Goal: Transaction & Acquisition: Purchase product/service

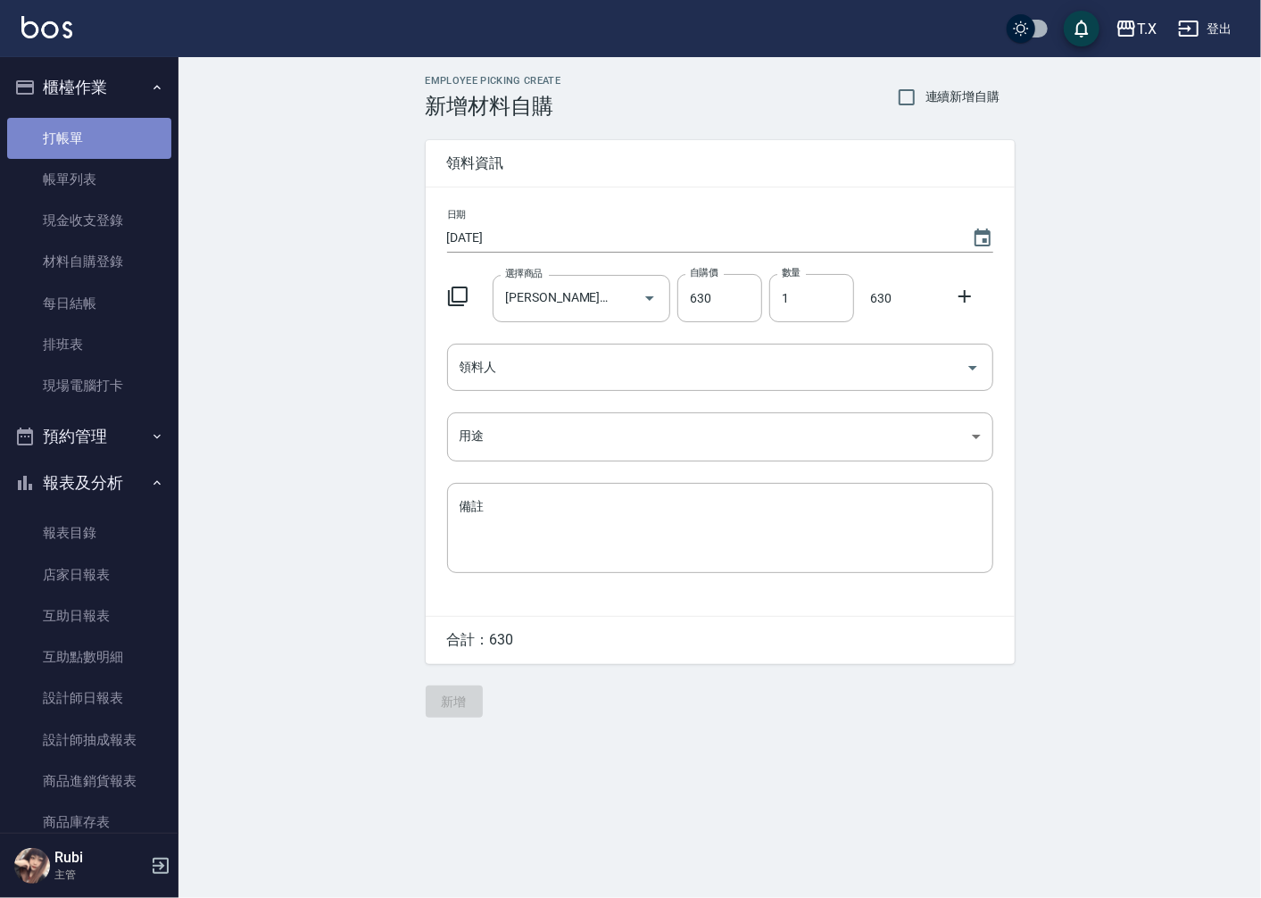
click at [112, 149] on link "打帳單" at bounding box center [89, 138] width 164 height 41
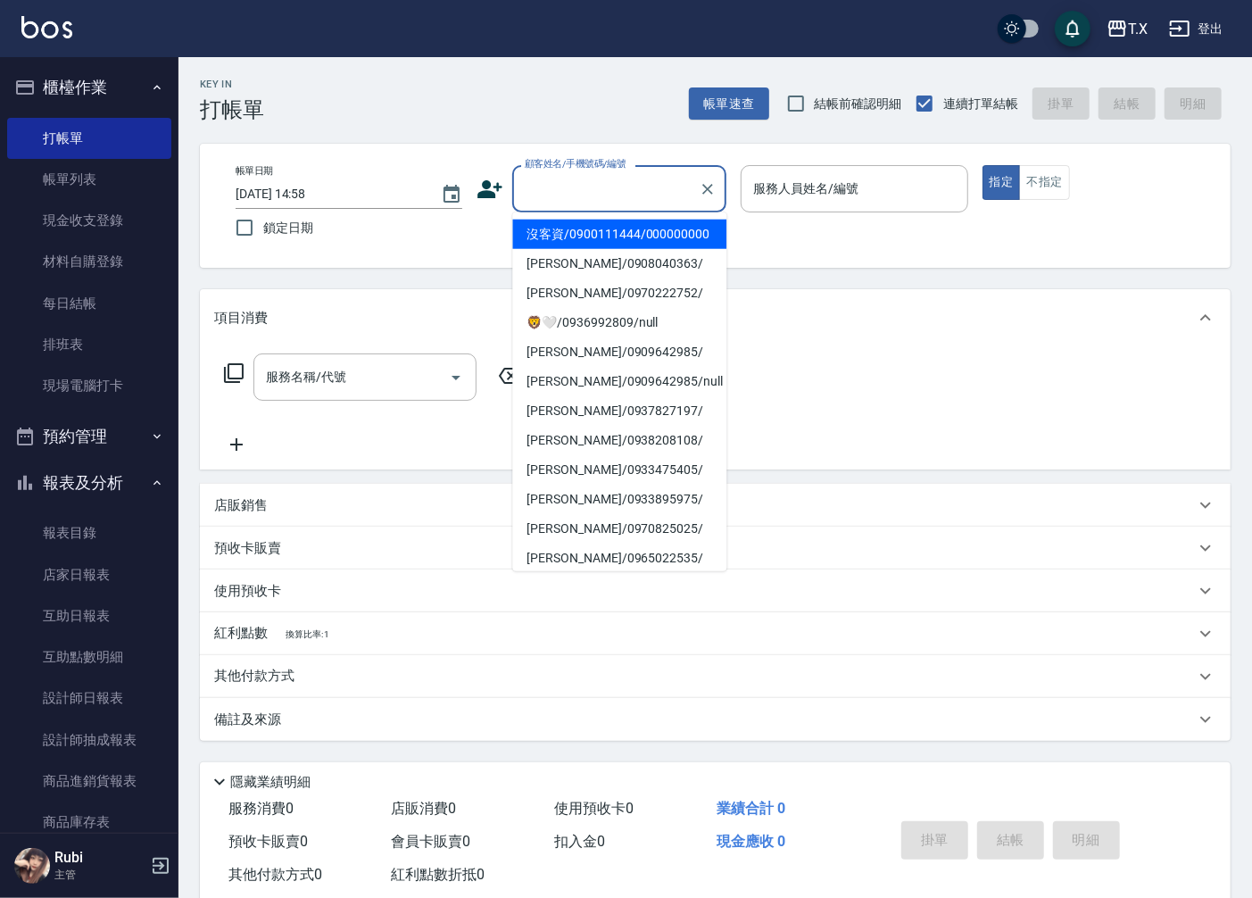
click at [595, 203] on input "顧客姓名/手機號碼/編號" at bounding box center [605, 188] width 171 height 31
click at [601, 235] on li "沒客資/0900111444/000000000" at bounding box center [619, 233] width 214 height 29
type input "沒客資/0900111444/000000000"
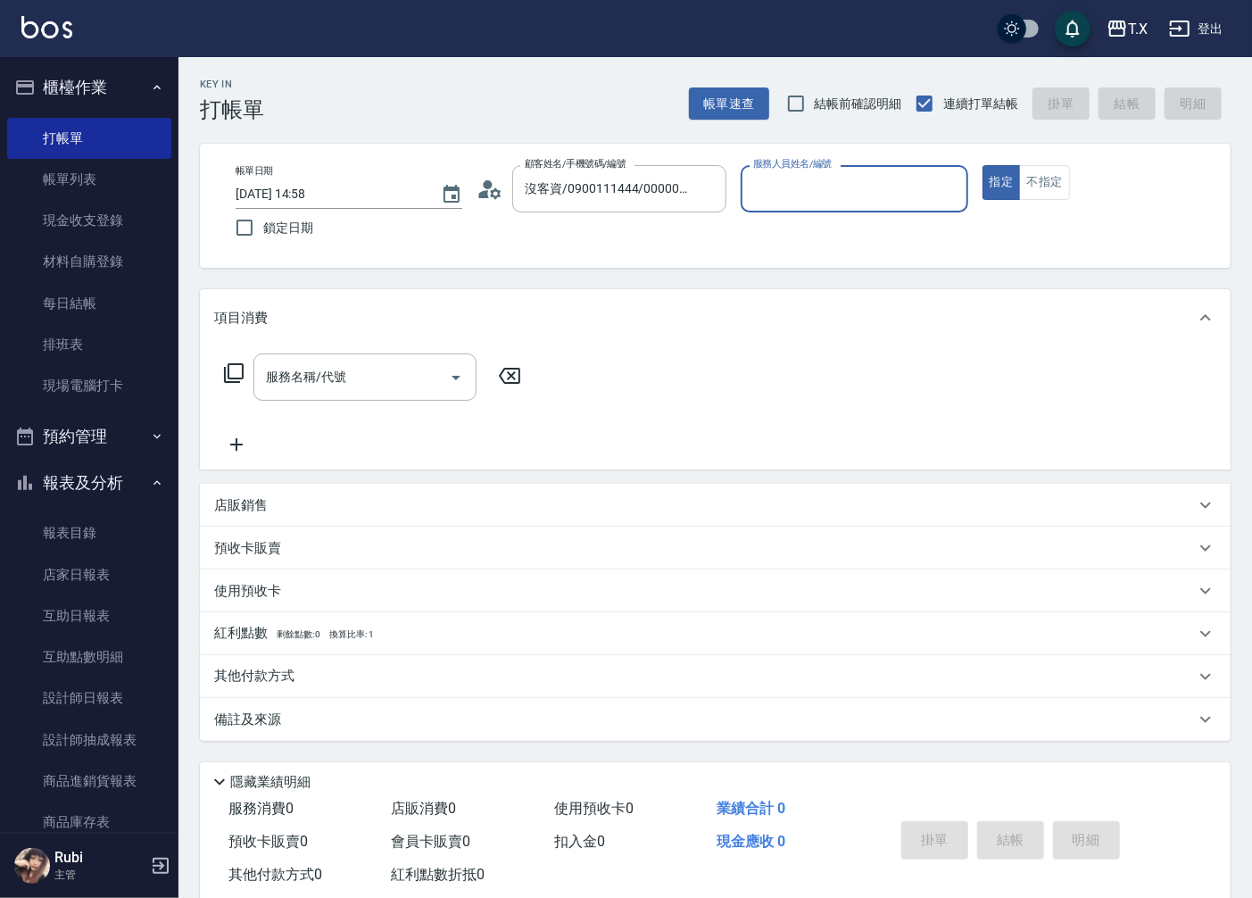
click at [799, 192] on input "服務人員姓名/編號" at bounding box center [854, 188] width 211 height 31
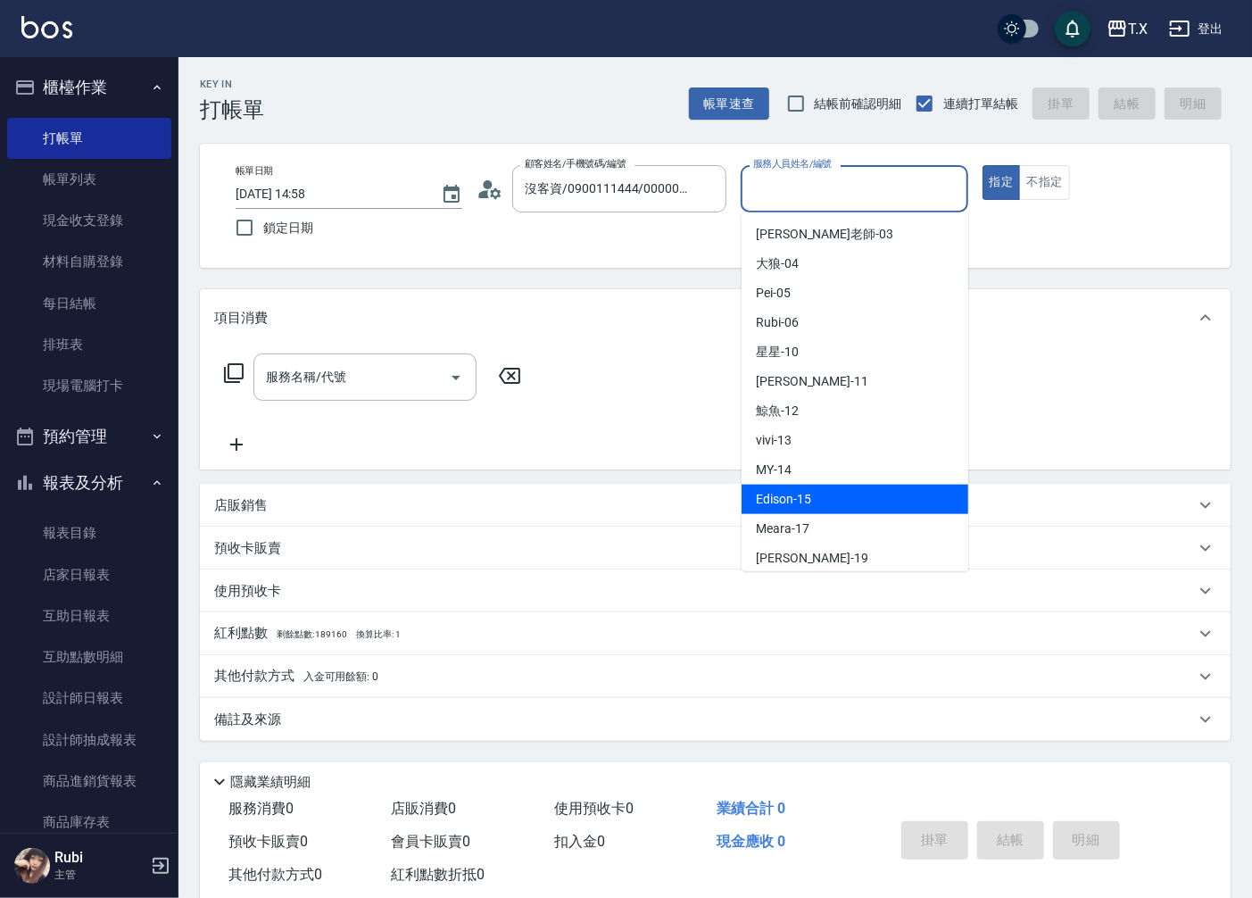
click at [833, 489] on div "Edison -15" at bounding box center [854, 498] width 227 height 29
type input "Edison-15"
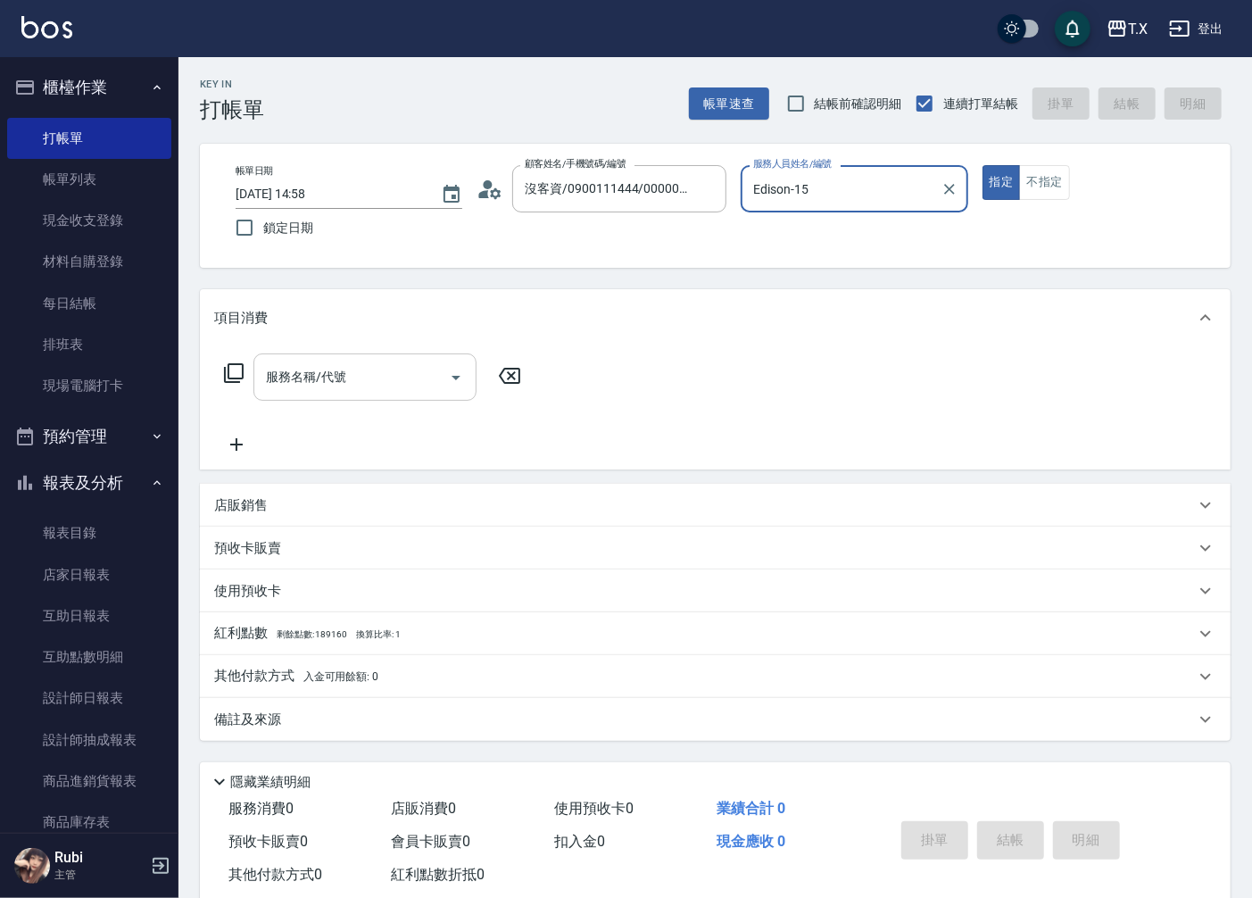
click at [387, 382] on input "服務名稱/代號" at bounding box center [351, 376] width 180 height 31
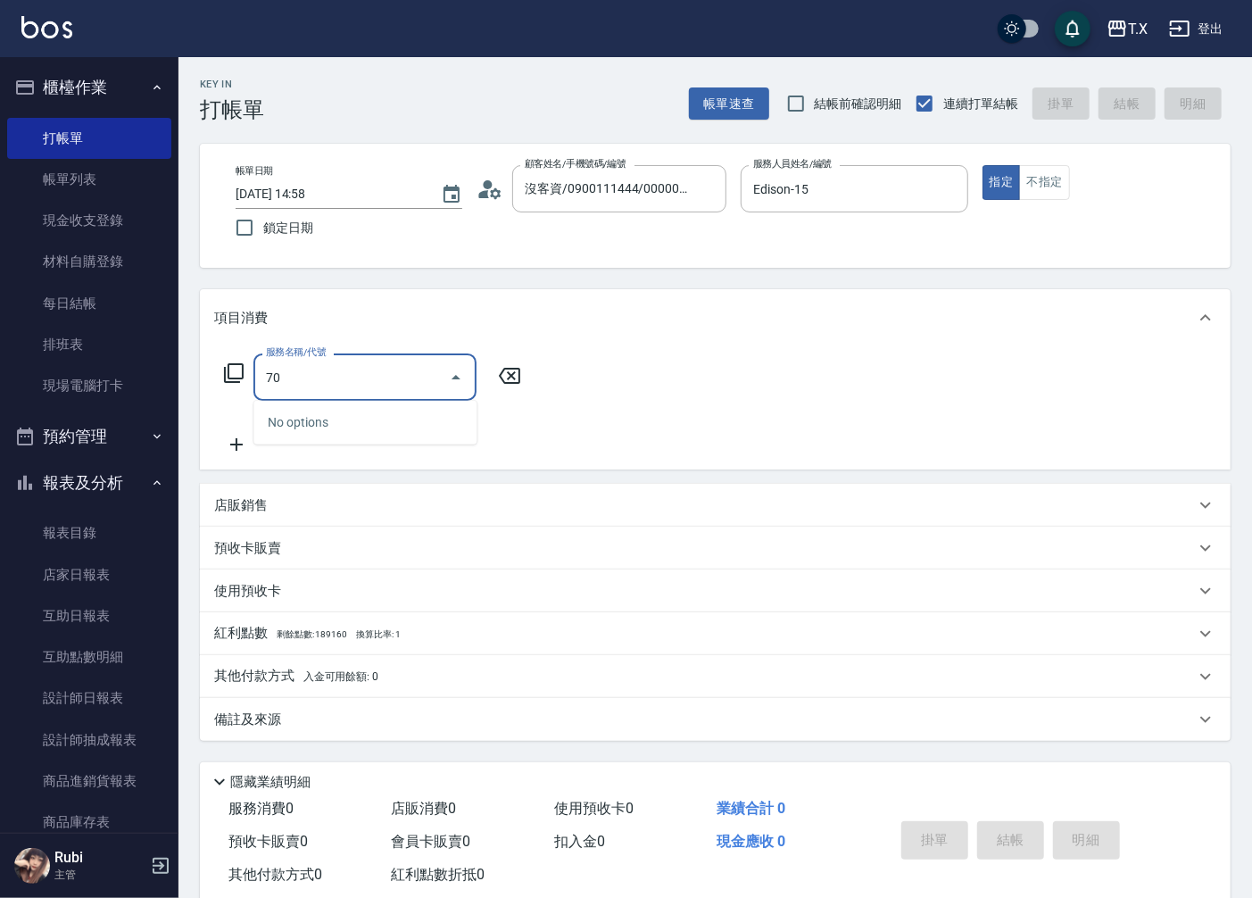
type input "704"
type input "500"
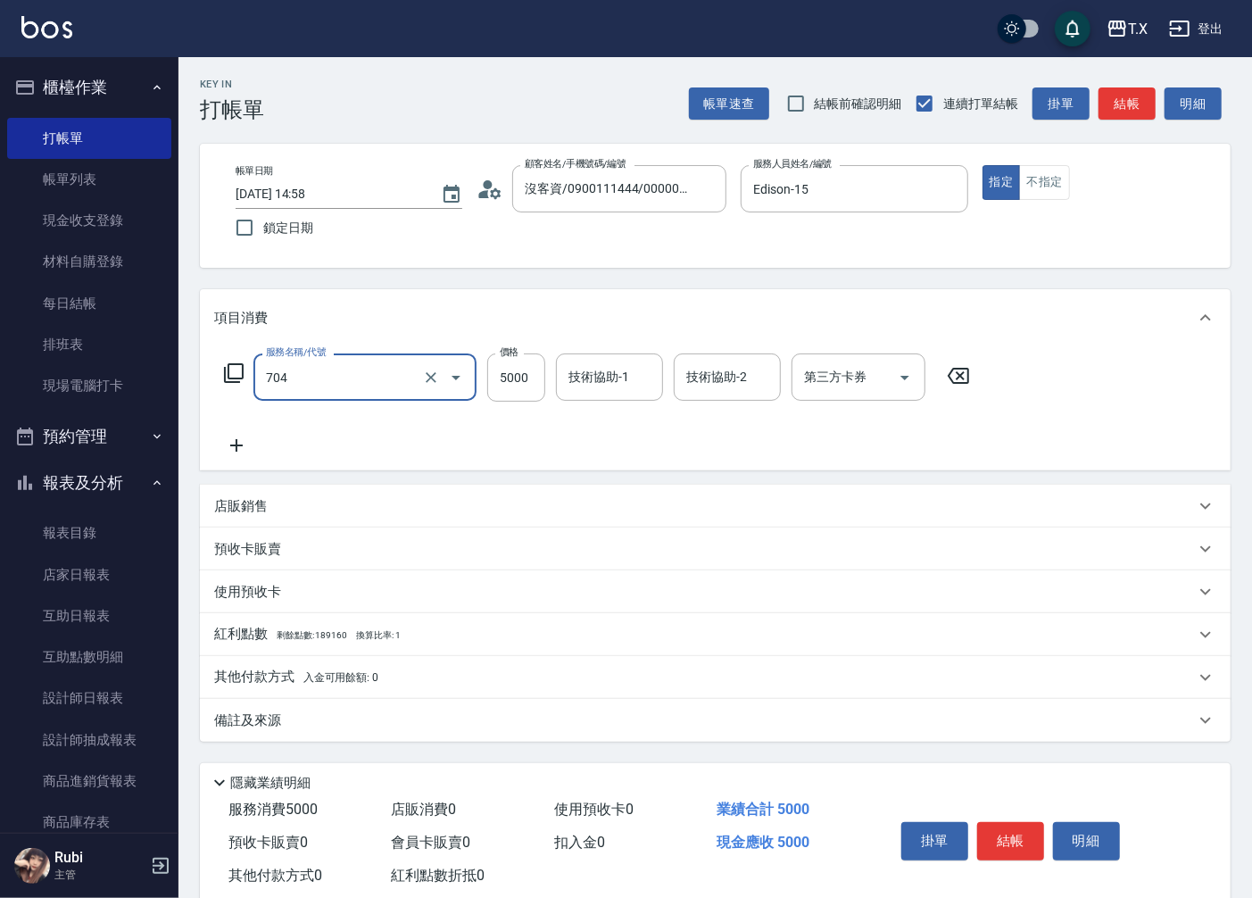
type input "新羽毛鉑金接髮調整(704)"
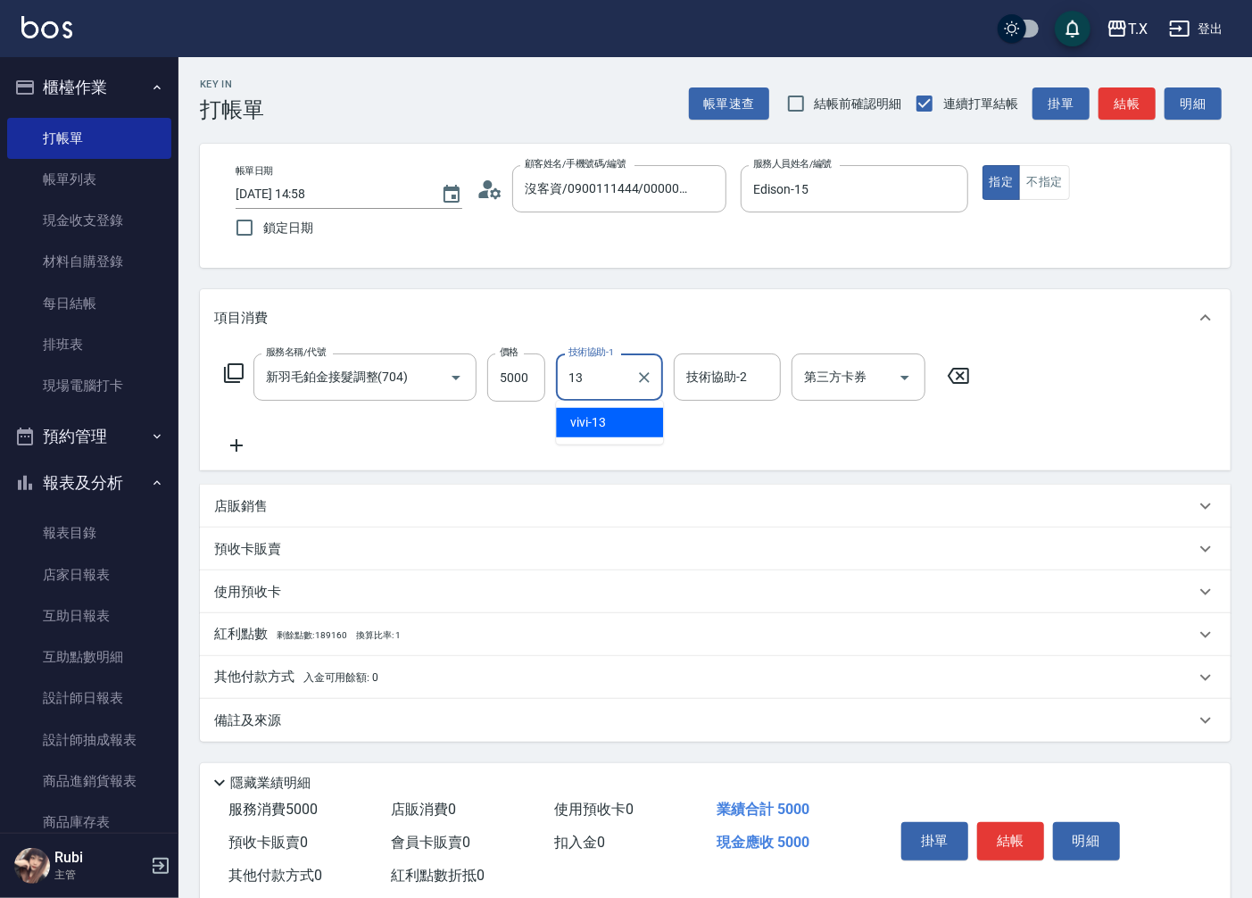
type input "vivi-13"
click at [527, 373] on input "5000" at bounding box center [516, 377] width 58 height 48
type input "4"
type input "0"
type input "40"
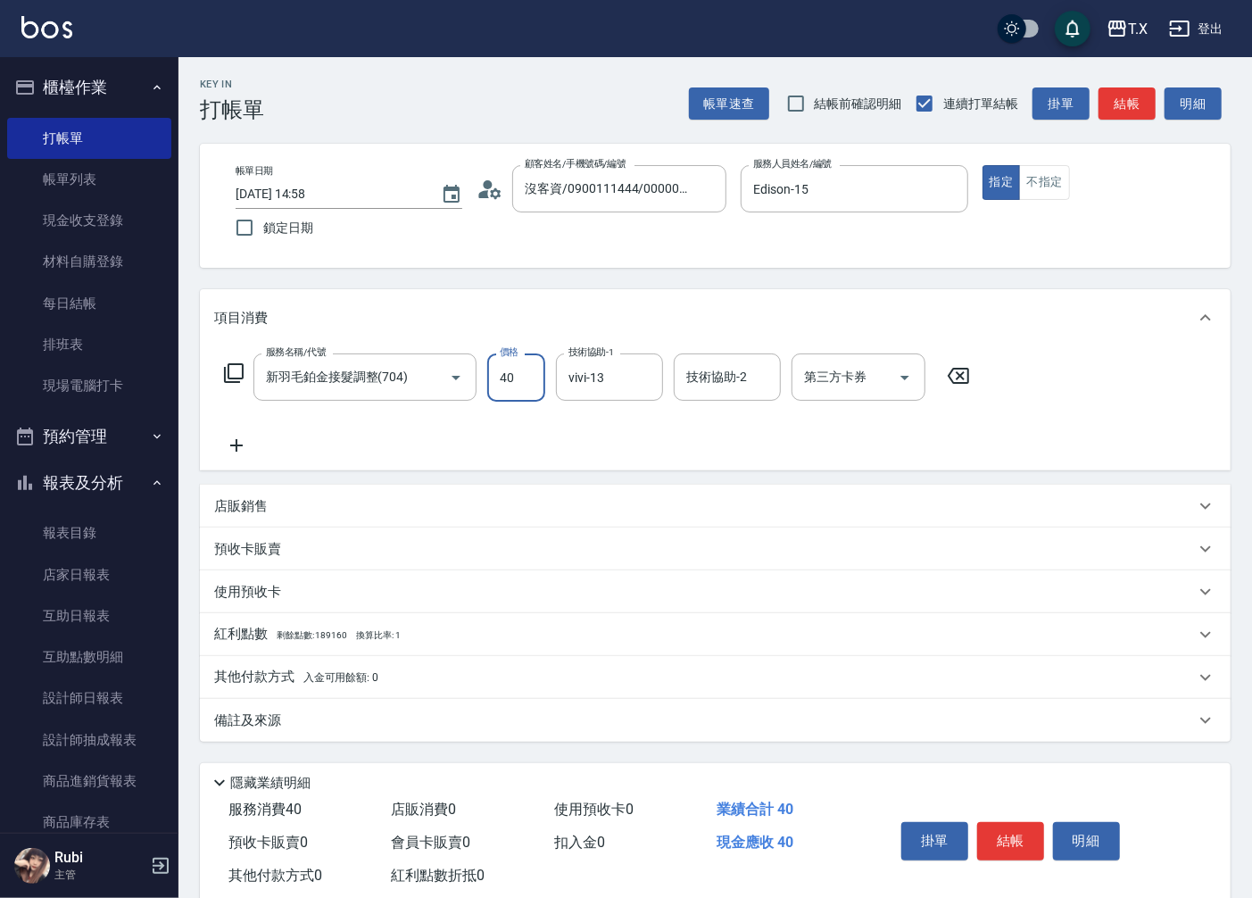
type input "40"
type input "4000"
type input "400"
type input "4000"
click at [1011, 842] on button "結帳" at bounding box center [1010, 840] width 67 height 37
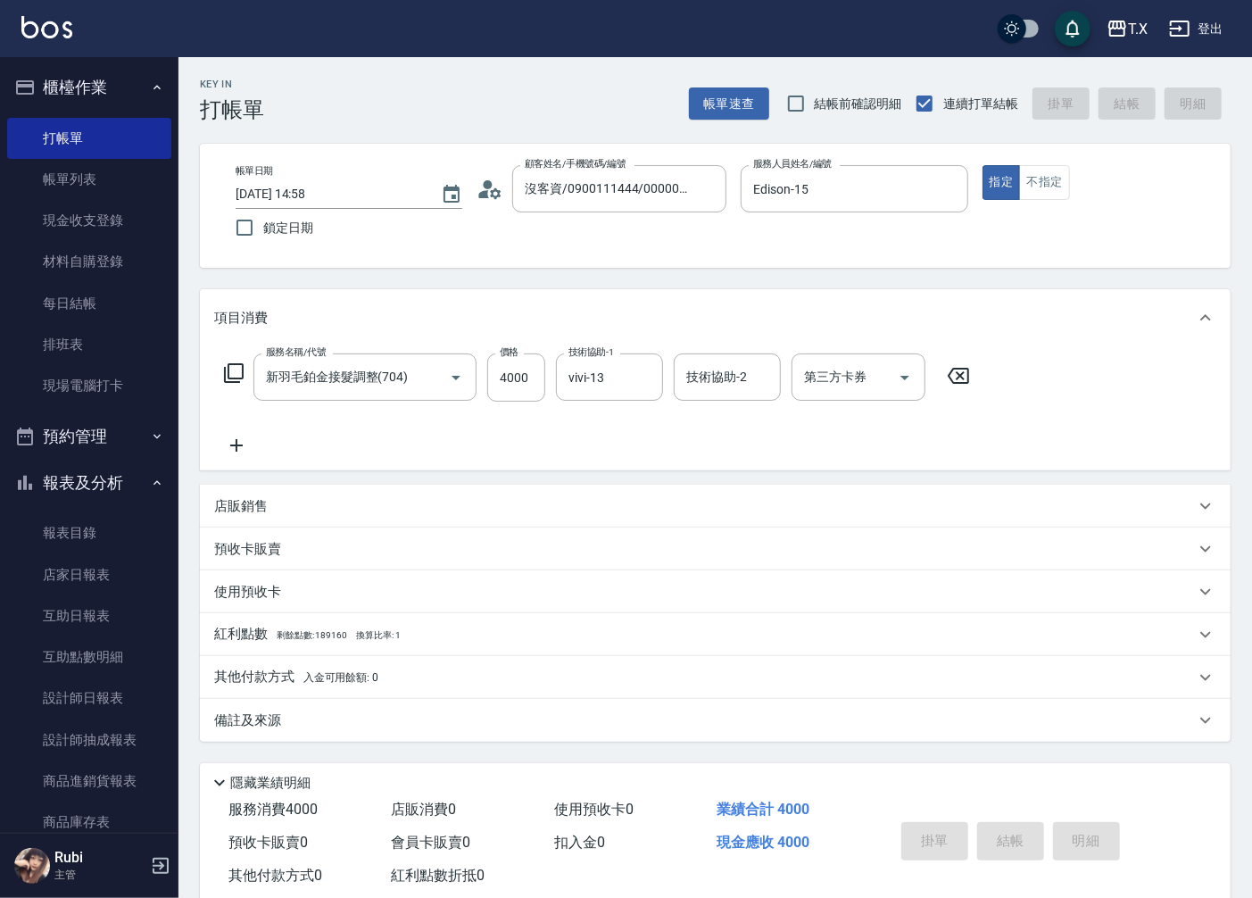
type input "[DATE] 14:59"
type input "0"
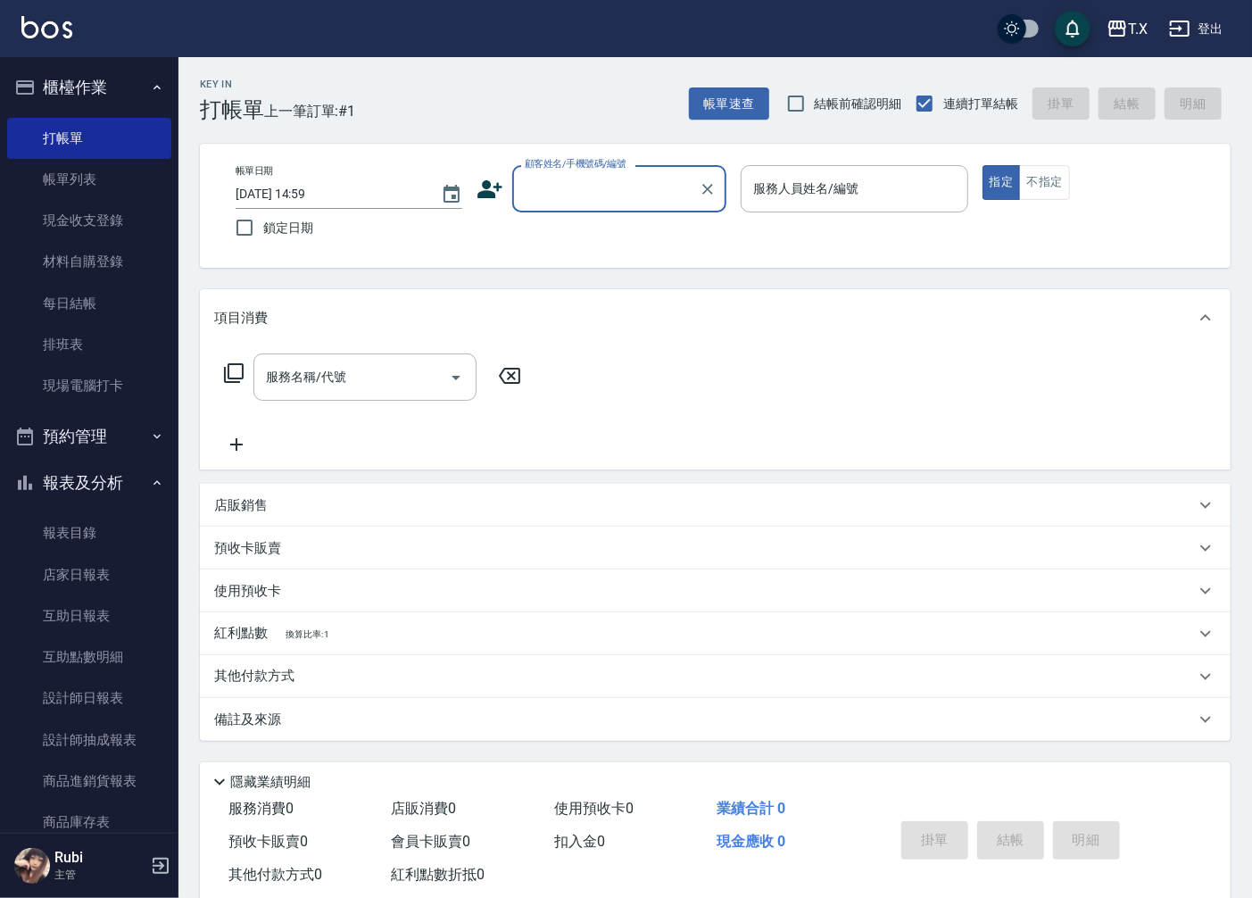
click at [642, 198] on input "顧客姓名/手機號碼/編號" at bounding box center [605, 188] width 171 height 31
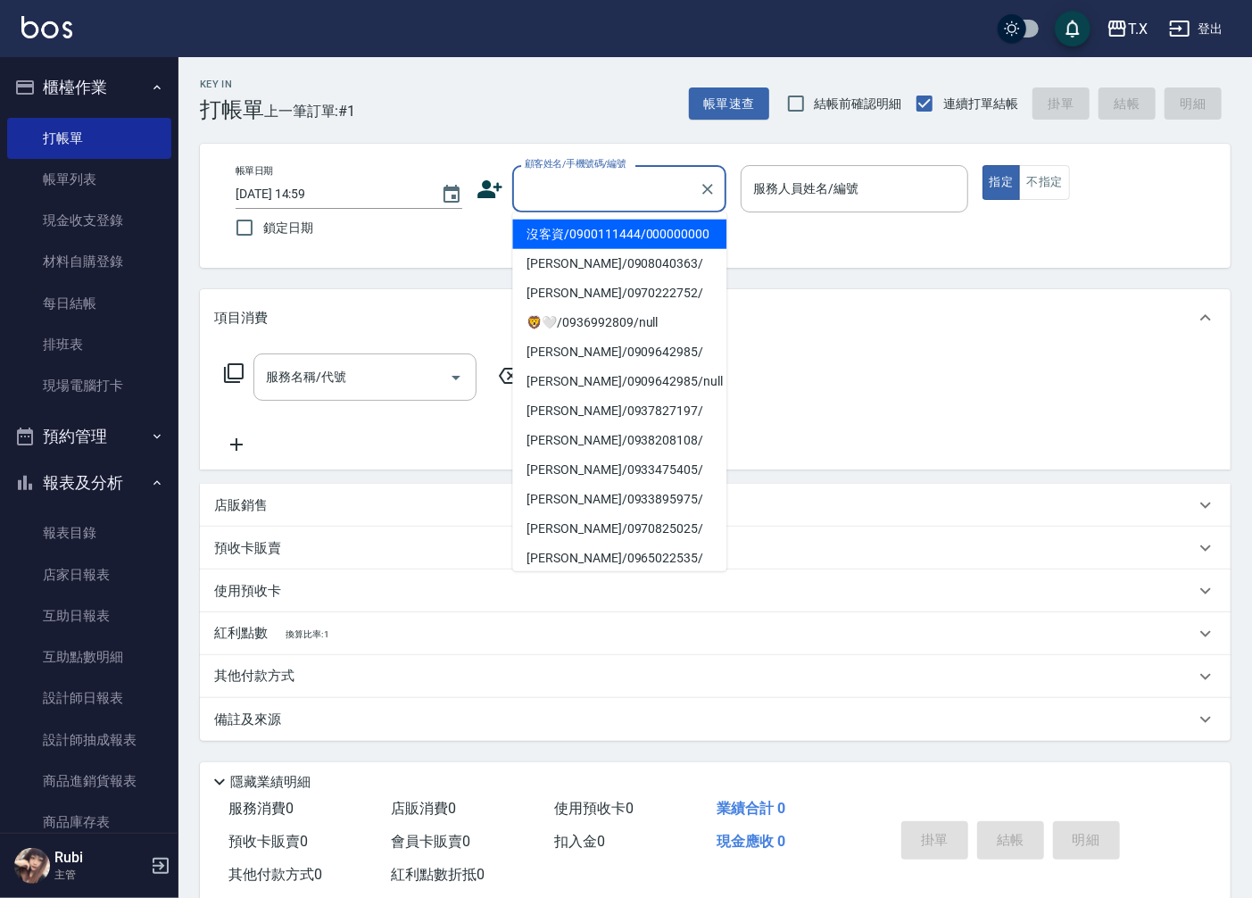
click at [652, 234] on li "沒客資/0900111444/000000000" at bounding box center [619, 233] width 214 height 29
type input "沒客資/0900111444/000000000"
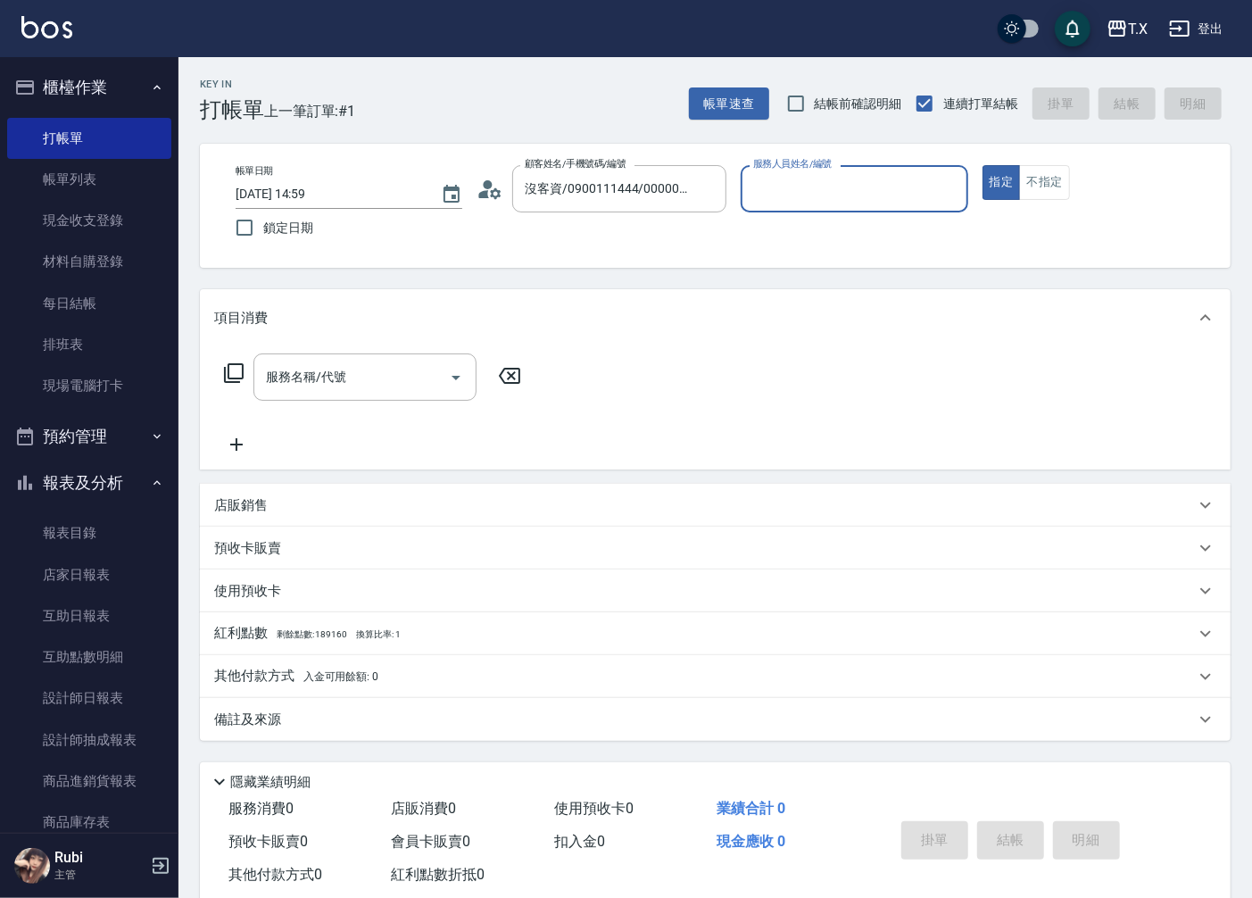
click at [825, 182] on input "服務人員姓名/編號" at bounding box center [854, 188] width 211 height 31
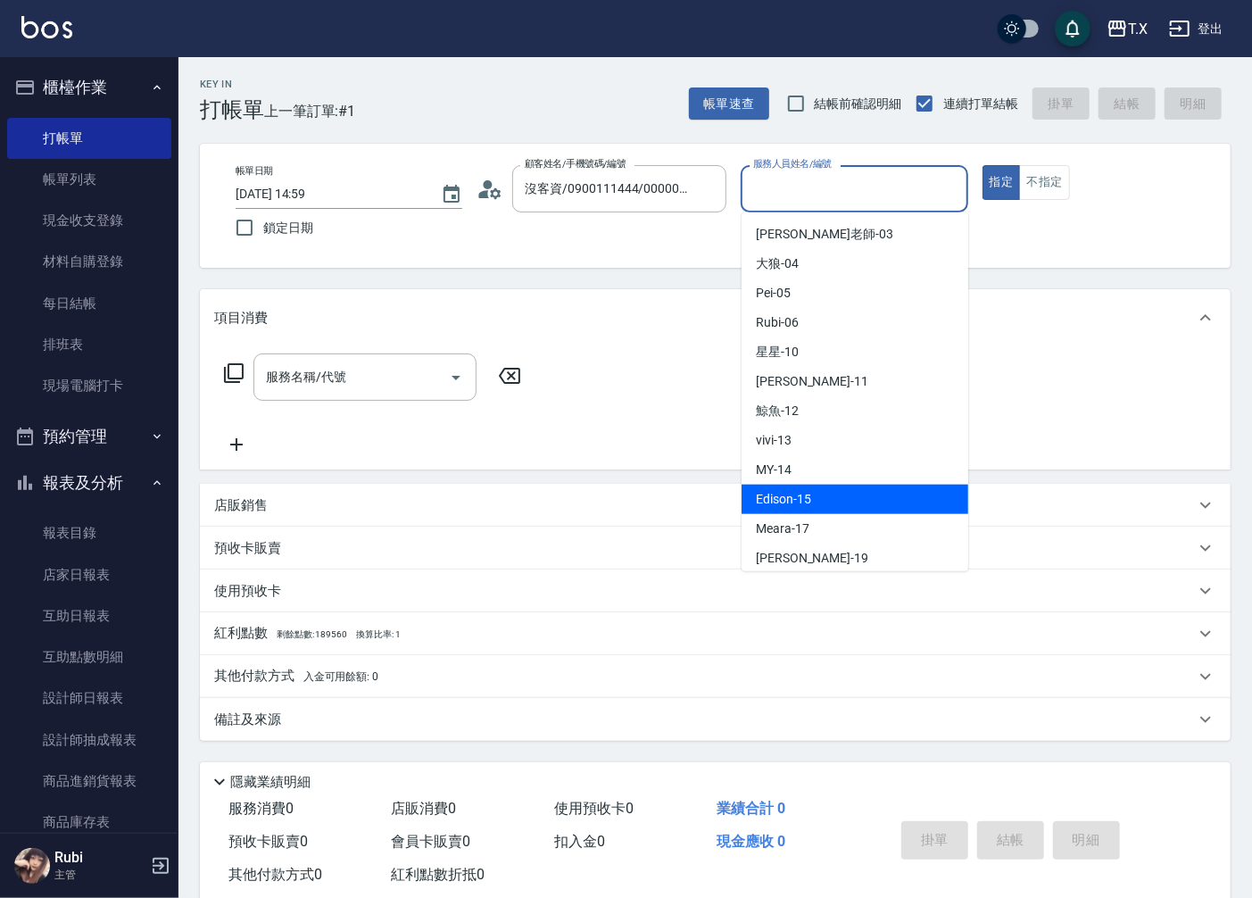
click at [828, 509] on div "Edison -15" at bounding box center [854, 498] width 227 height 29
type input "Edison-15"
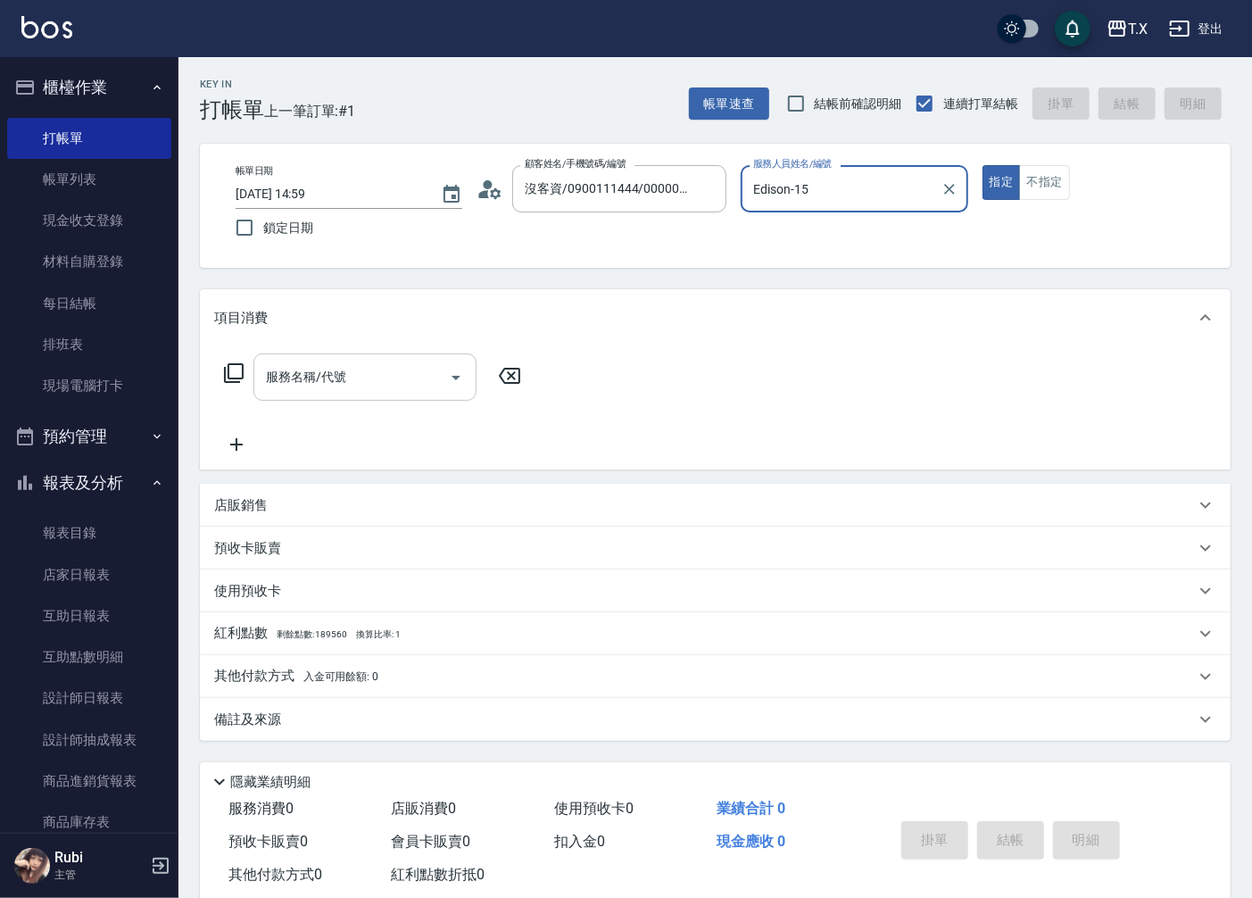
click at [318, 379] on div "服務名稱/代號 服務名稱/代號" at bounding box center [364, 376] width 223 height 47
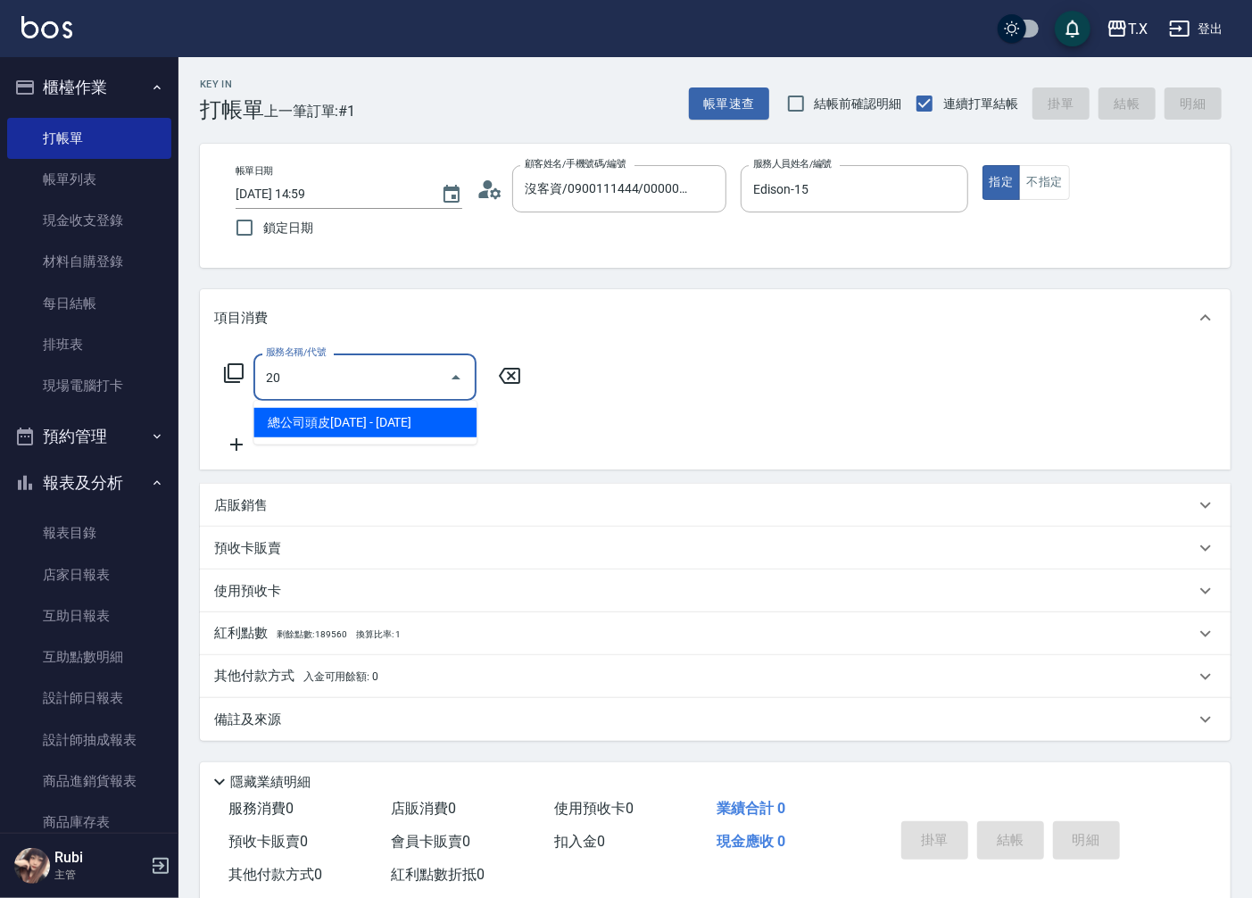
type input "201"
type input "20"
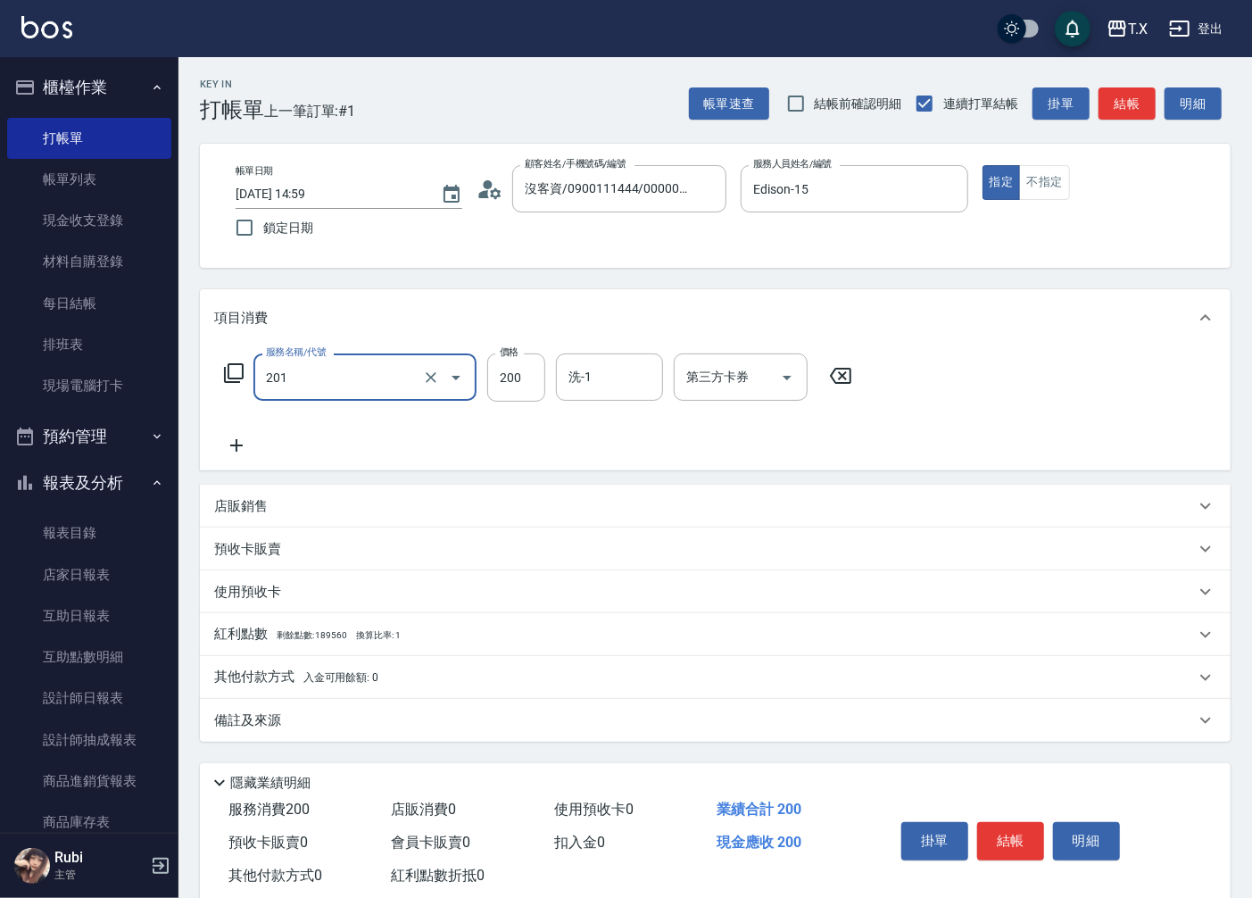
type input "洗髮(201)"
type input "2"
type input "0"
type input "250"
type input "20"
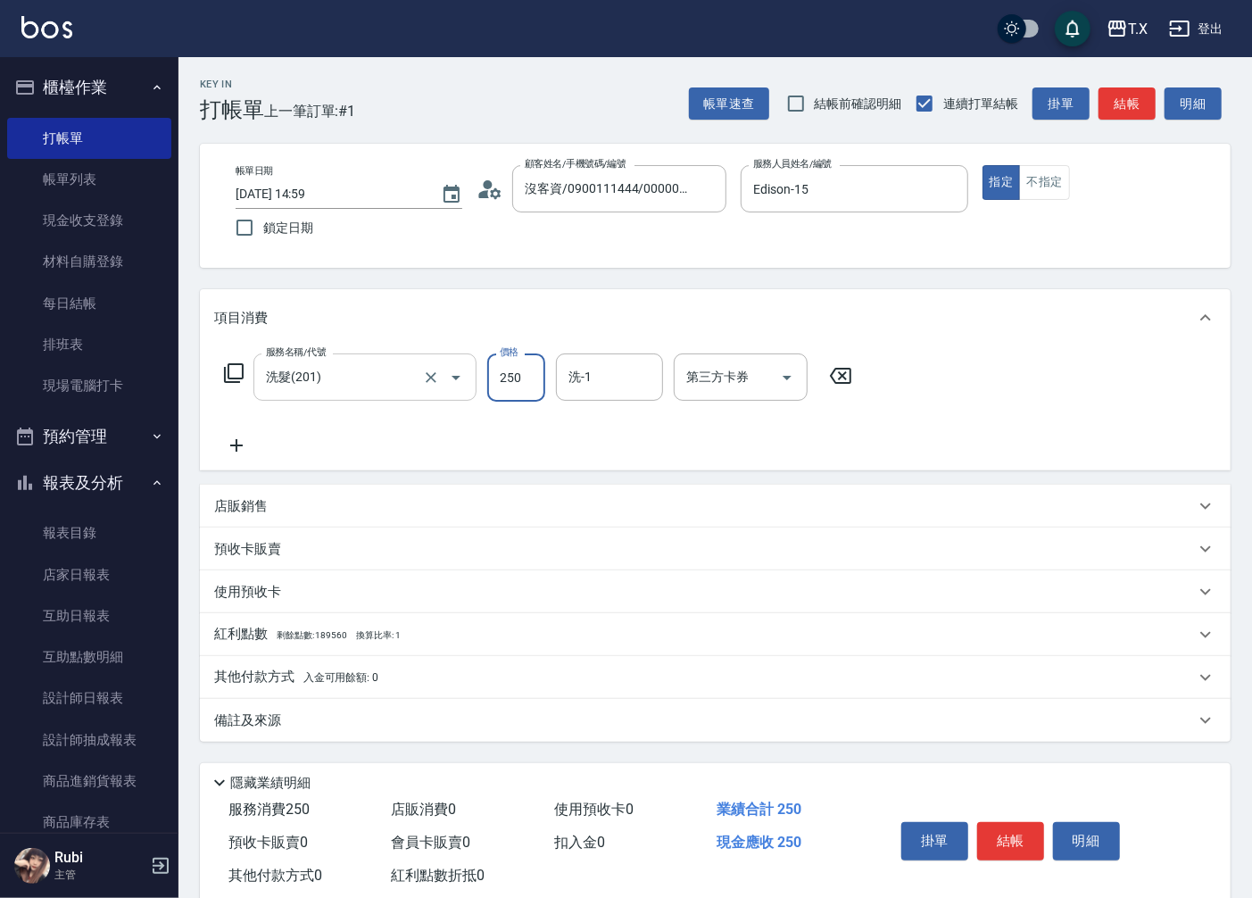
type input "250"
type input "vivi-13"
click at [253, 441] on icon at bounding box center [236, 445] width 45 height 21
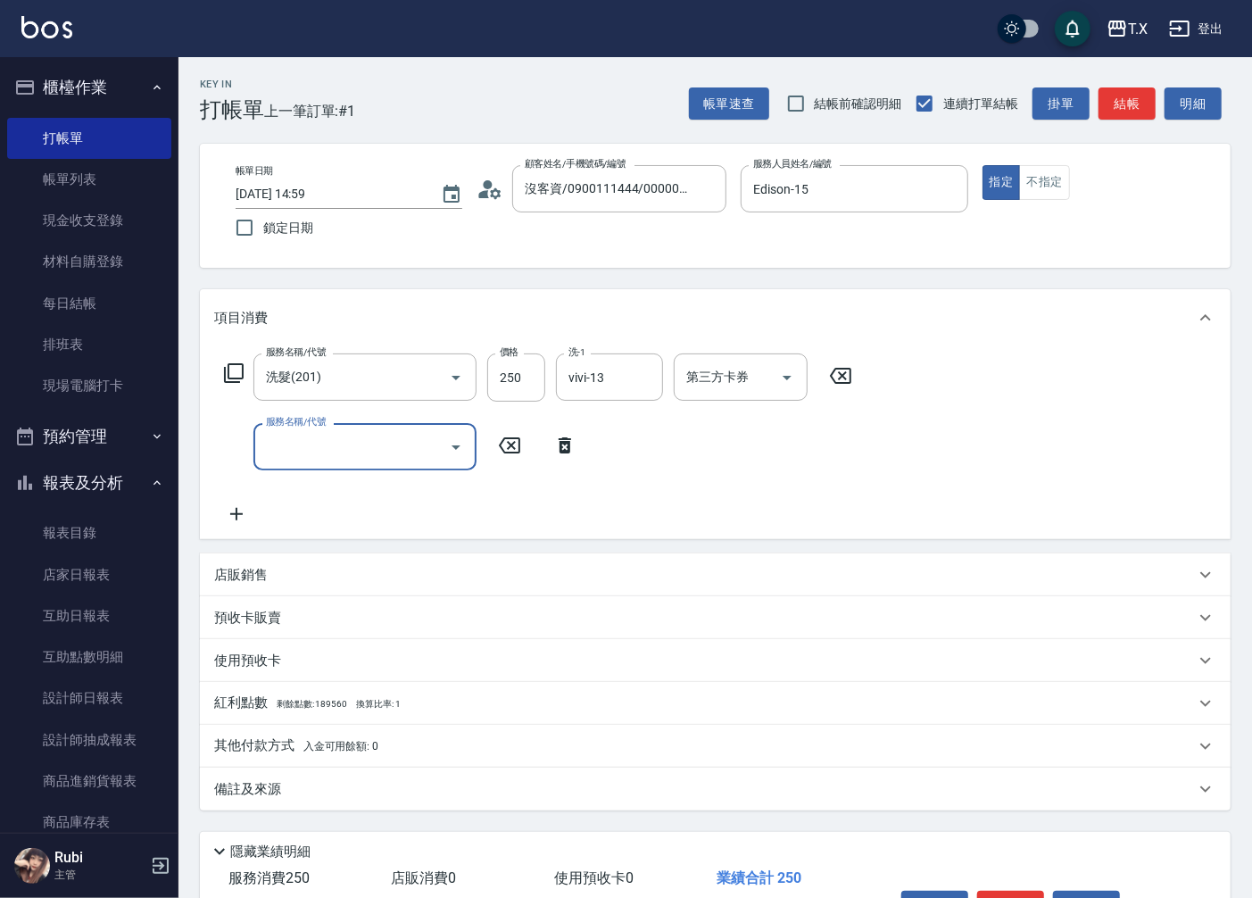
drag, startPoint x: 289, startPoint y: 457, endPoint x: 305, endPoint y: 456, distance: 16.1
click at [294, 457] on input "服務名稱/代號" at bounding box center [351, 446] width 180 height 31
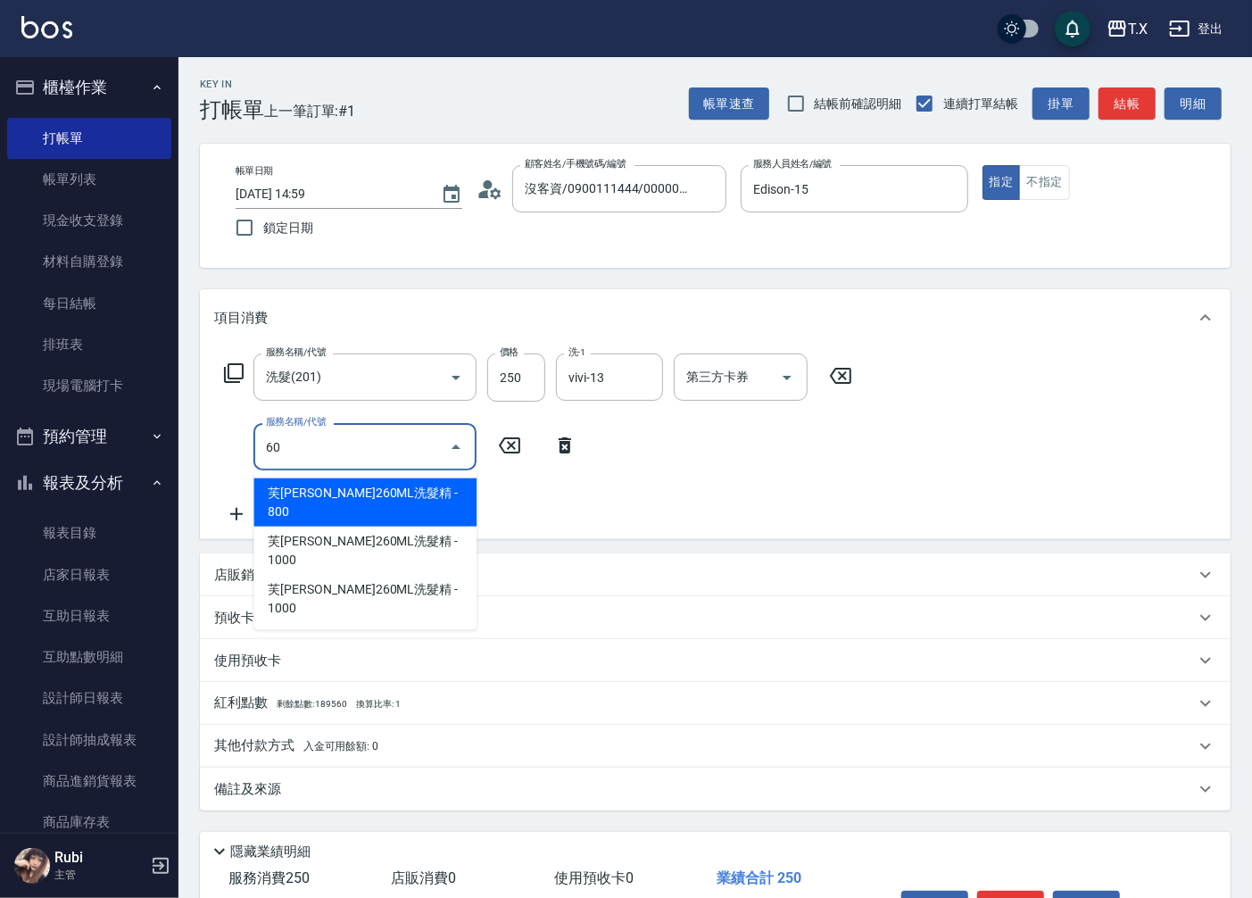
type input "601"
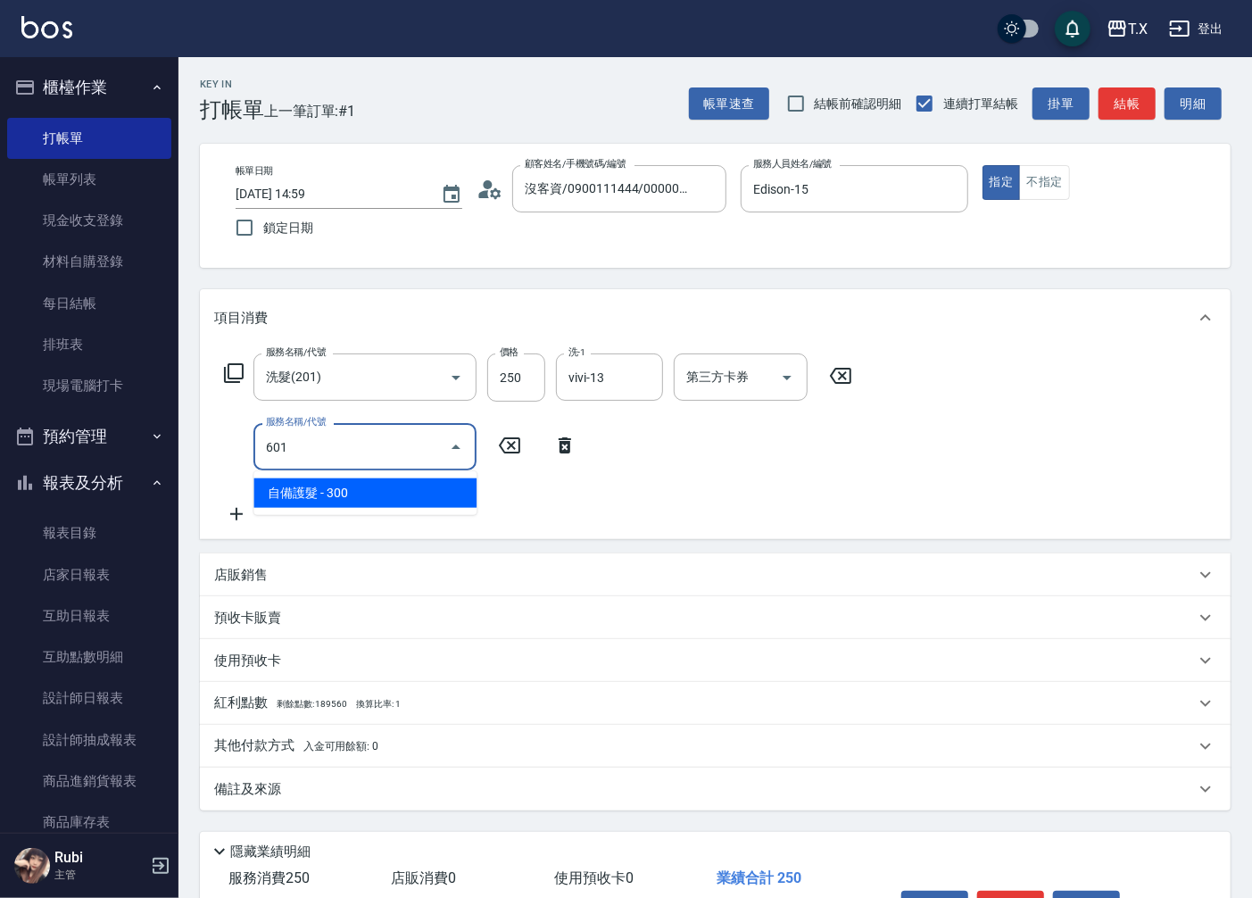
type input "50"
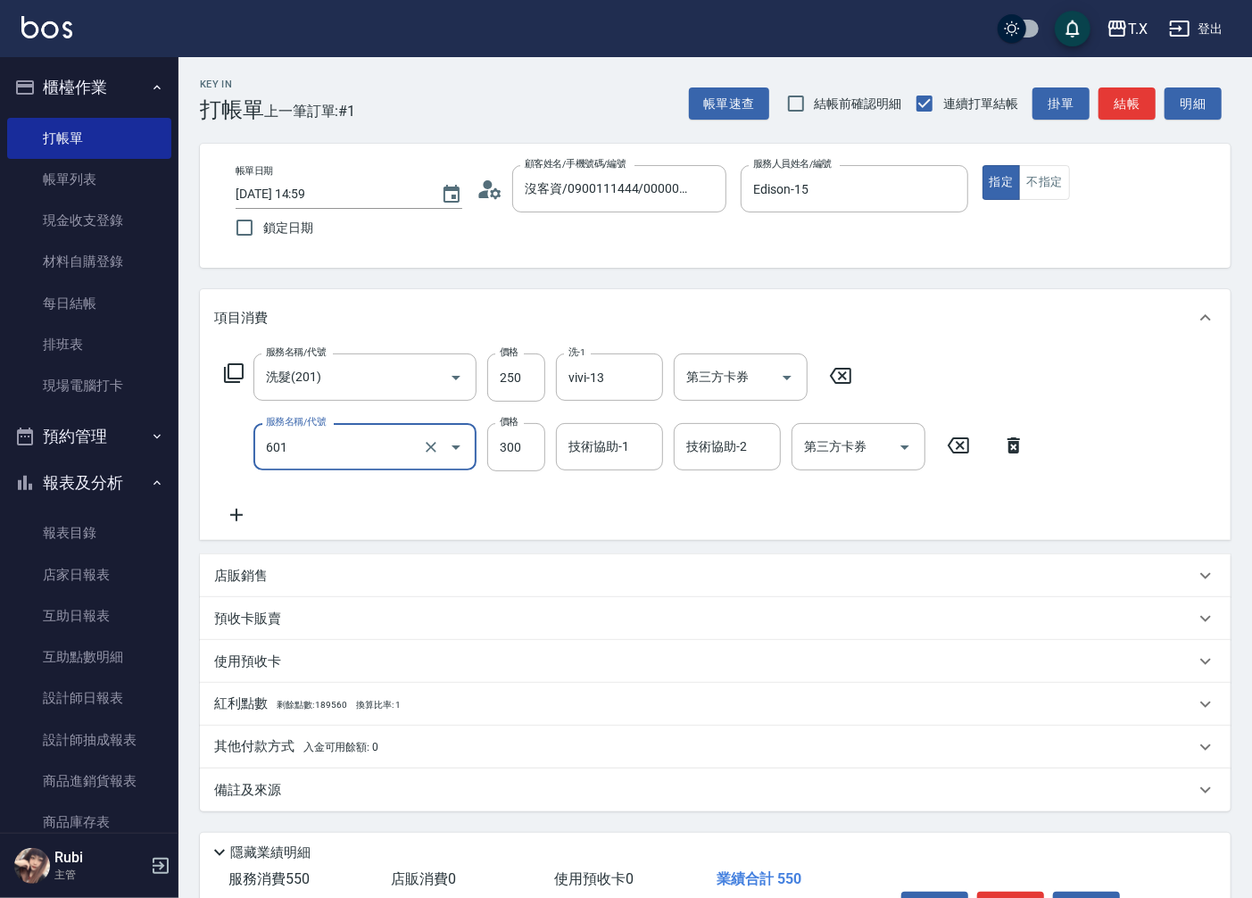
type input "自備護髮(601)"
type input "5"
type input "20"
type input "59"
type input "30"
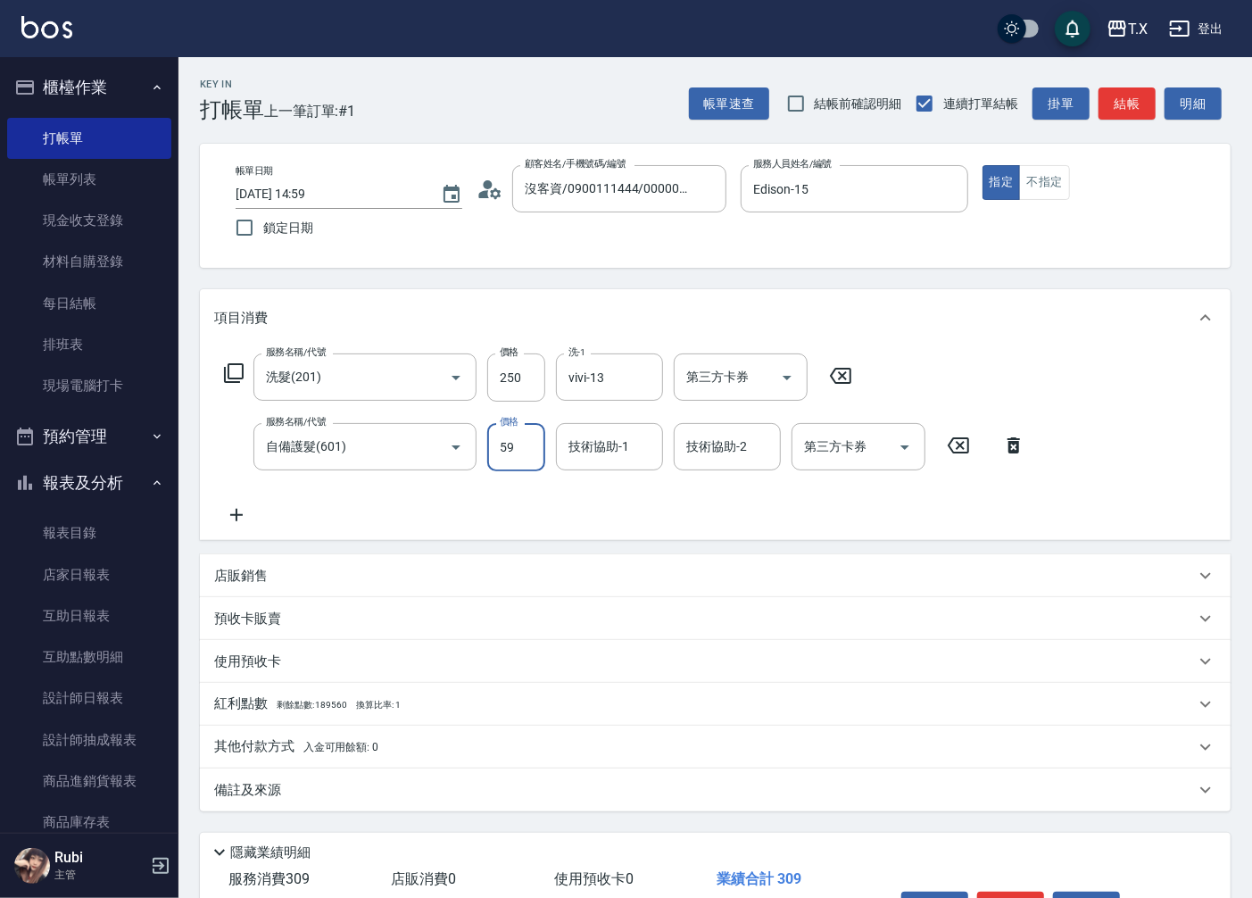
type input "599"
type input "80"
type input "599"
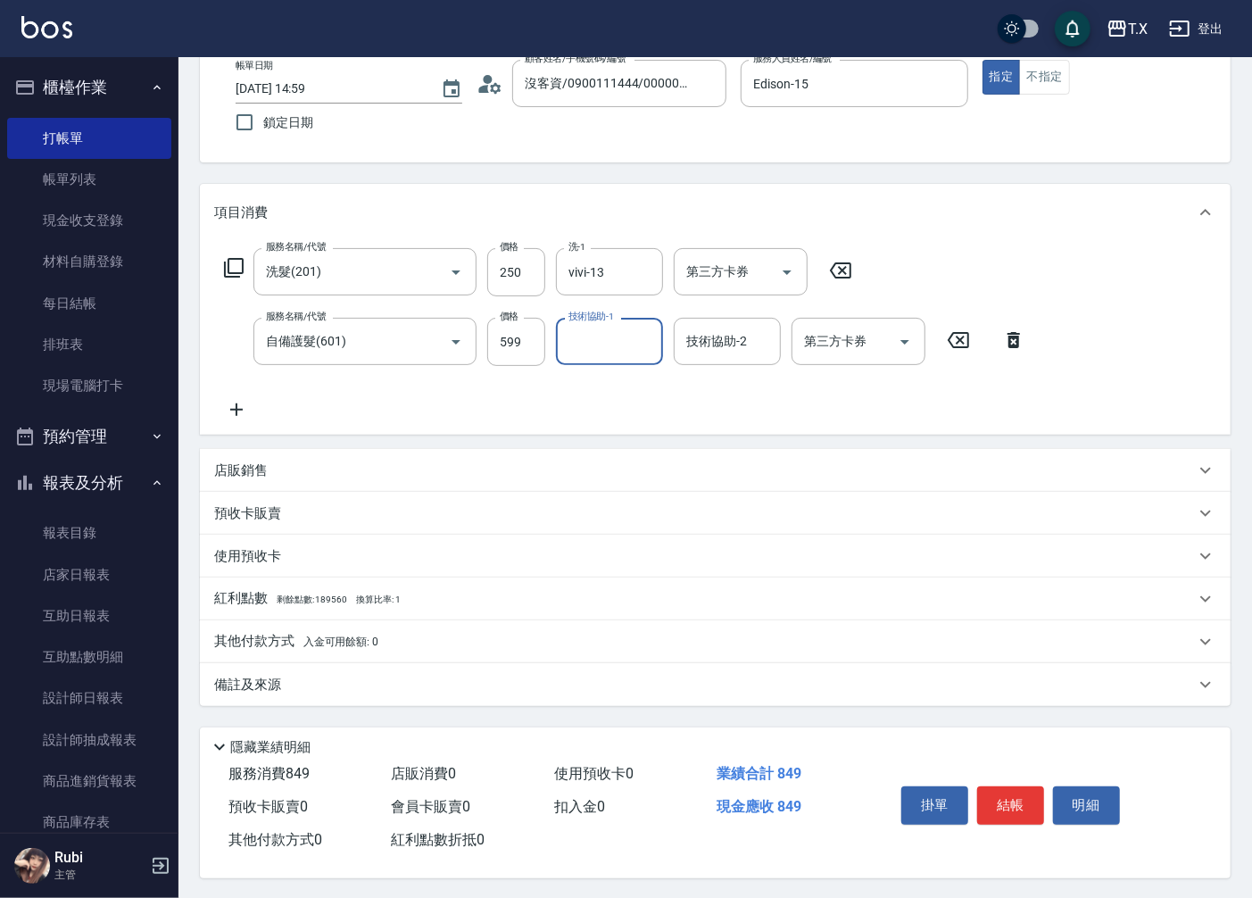
scroll to position [112, 0]
type input "vivi-13"
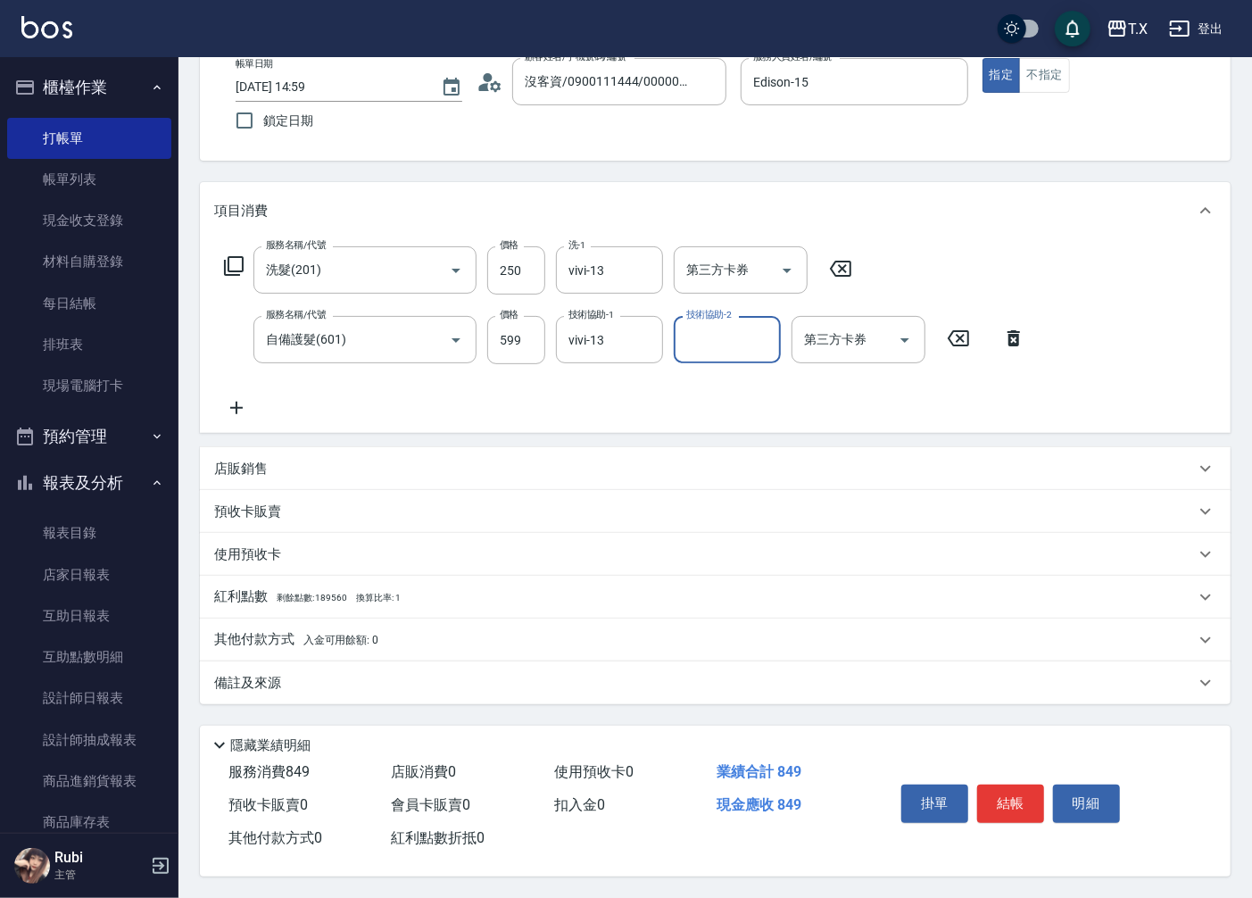
click at [1037, 797] on button "結帳" at bounding box center [1010, 802] width 67 height 37
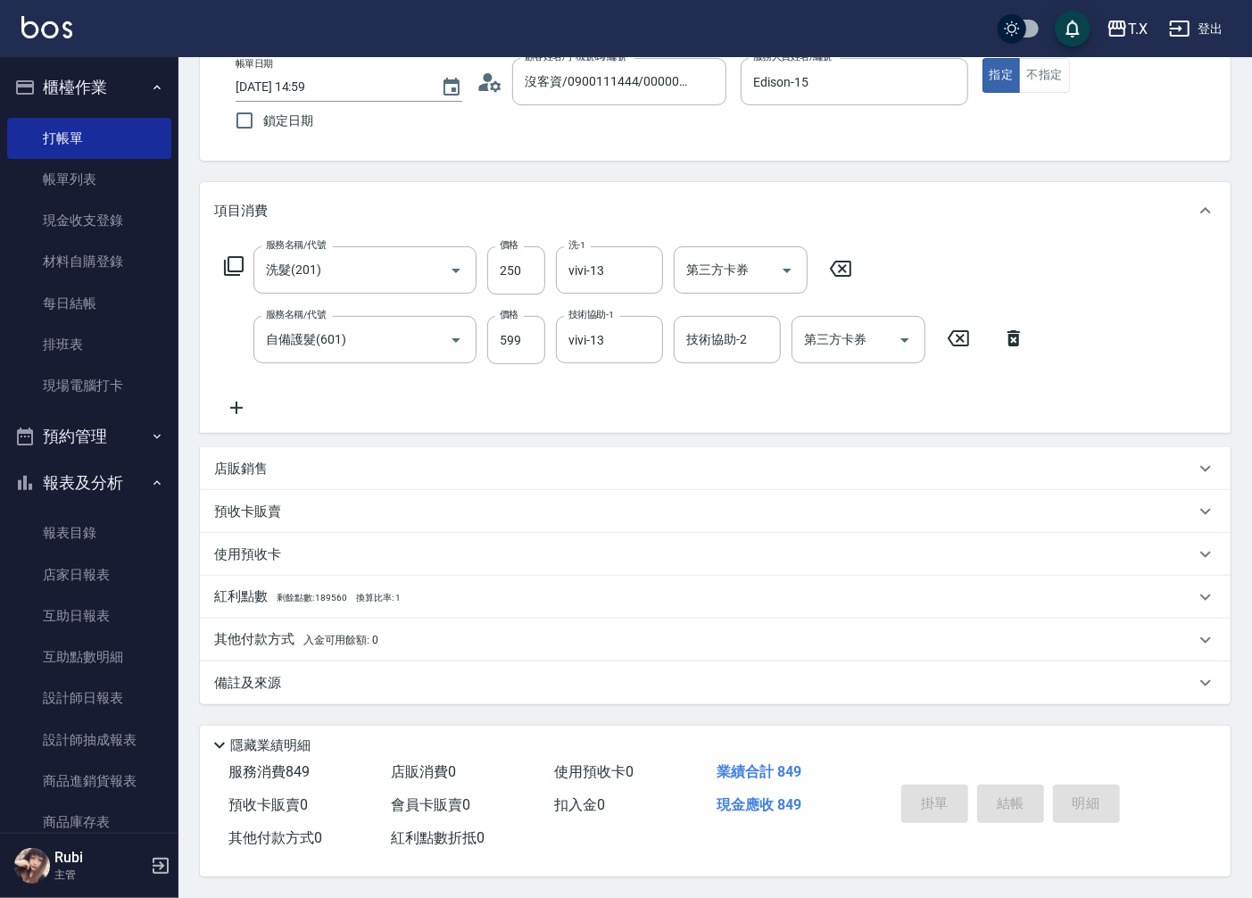
type input "[DATE] 15:27"
type input "0"
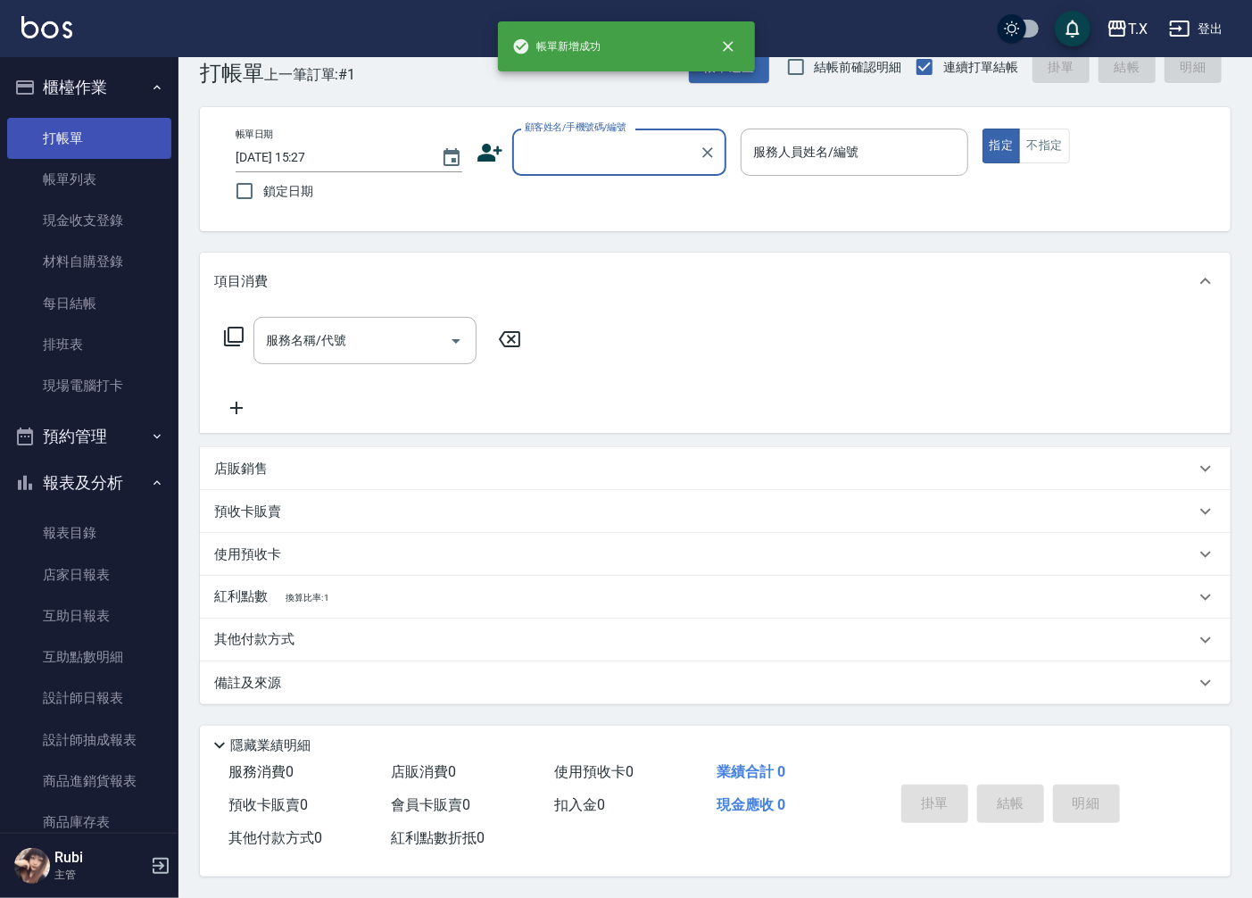
scroll to position [0, 0]
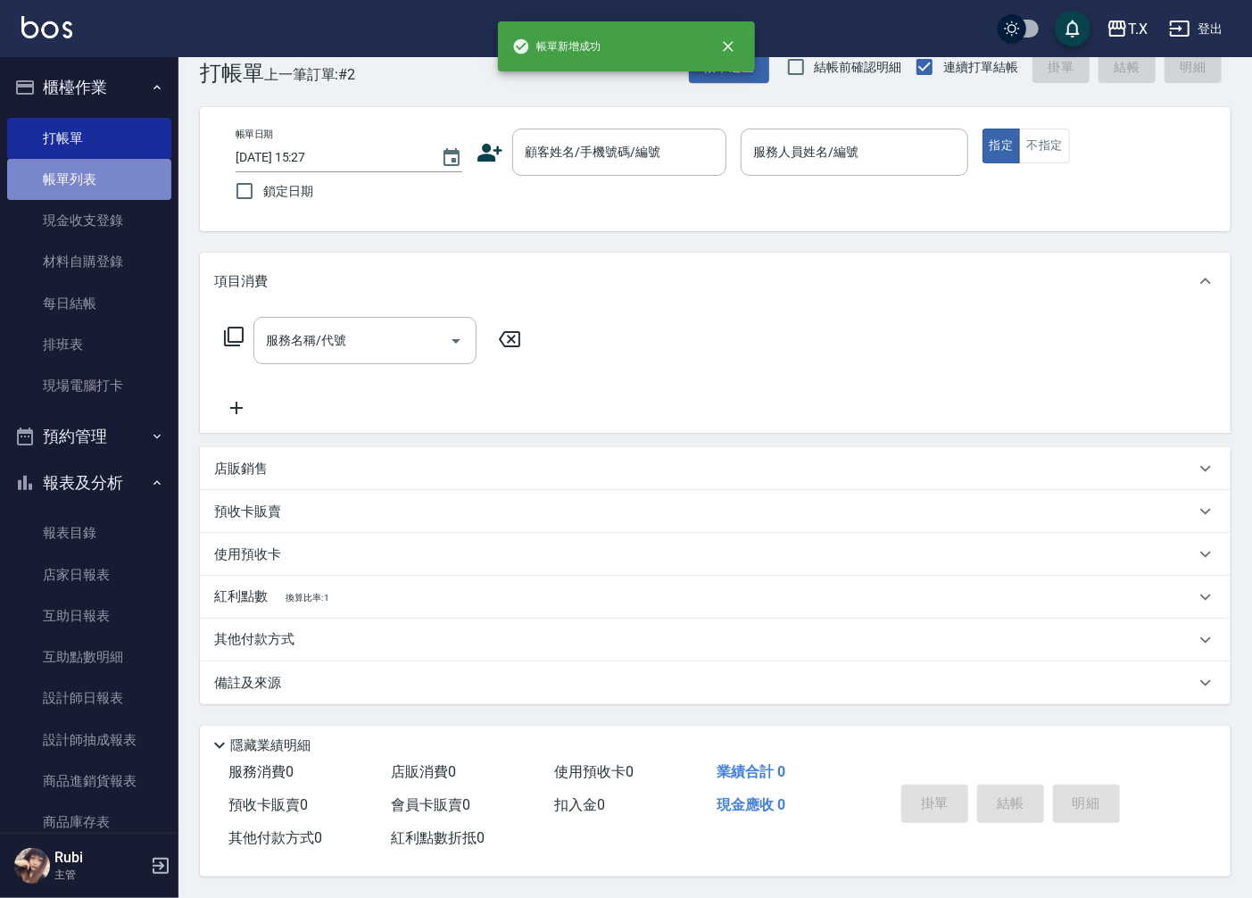
click at [99, 174] on link "帳單列表" at bounding box center [89, 179] width 164 height 41
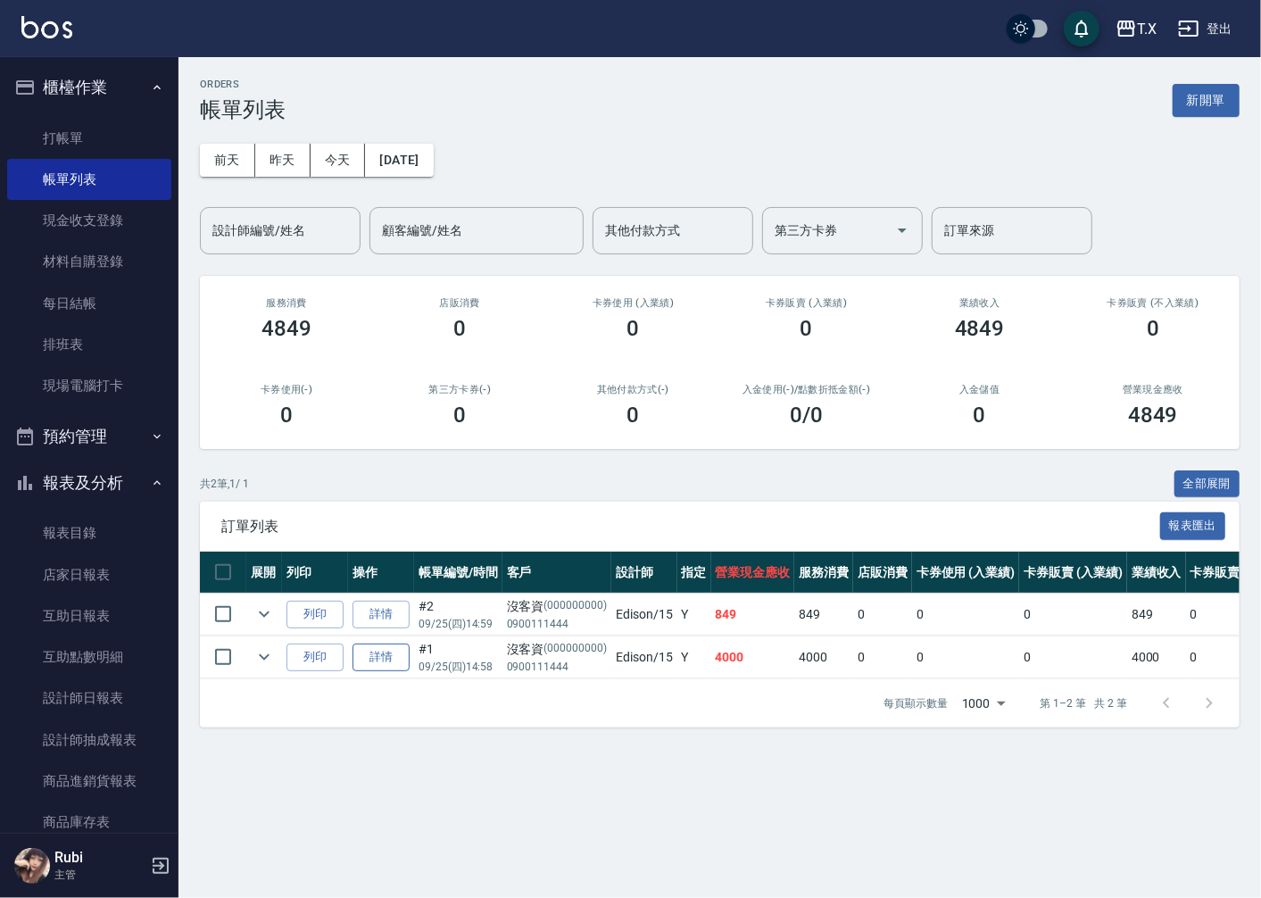
click at [402, 651] on link "詳情" at bounding box center [380, 657] width 57 height 28
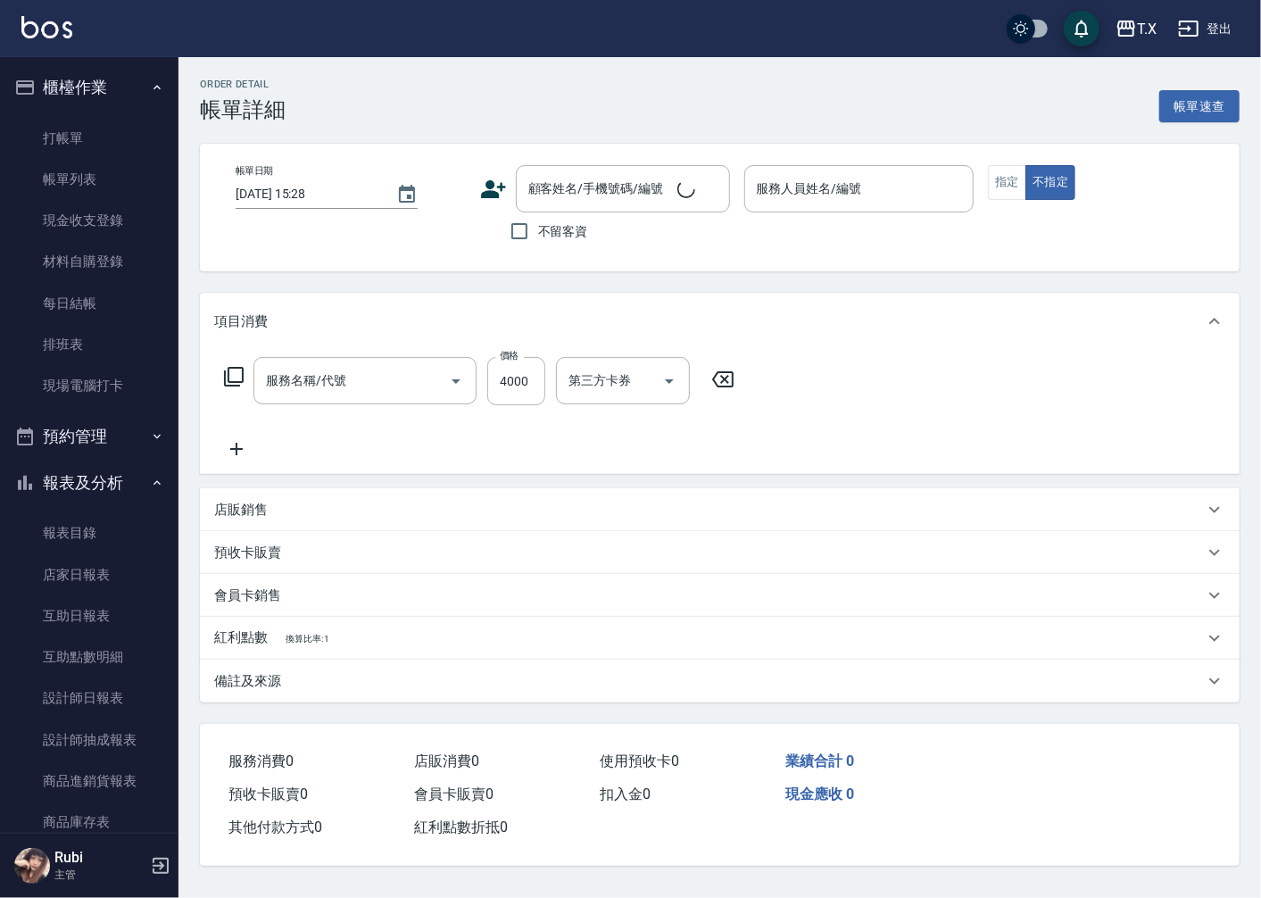
type input "[DATE] 14:58"
type input "Edison-15"
type input "400"
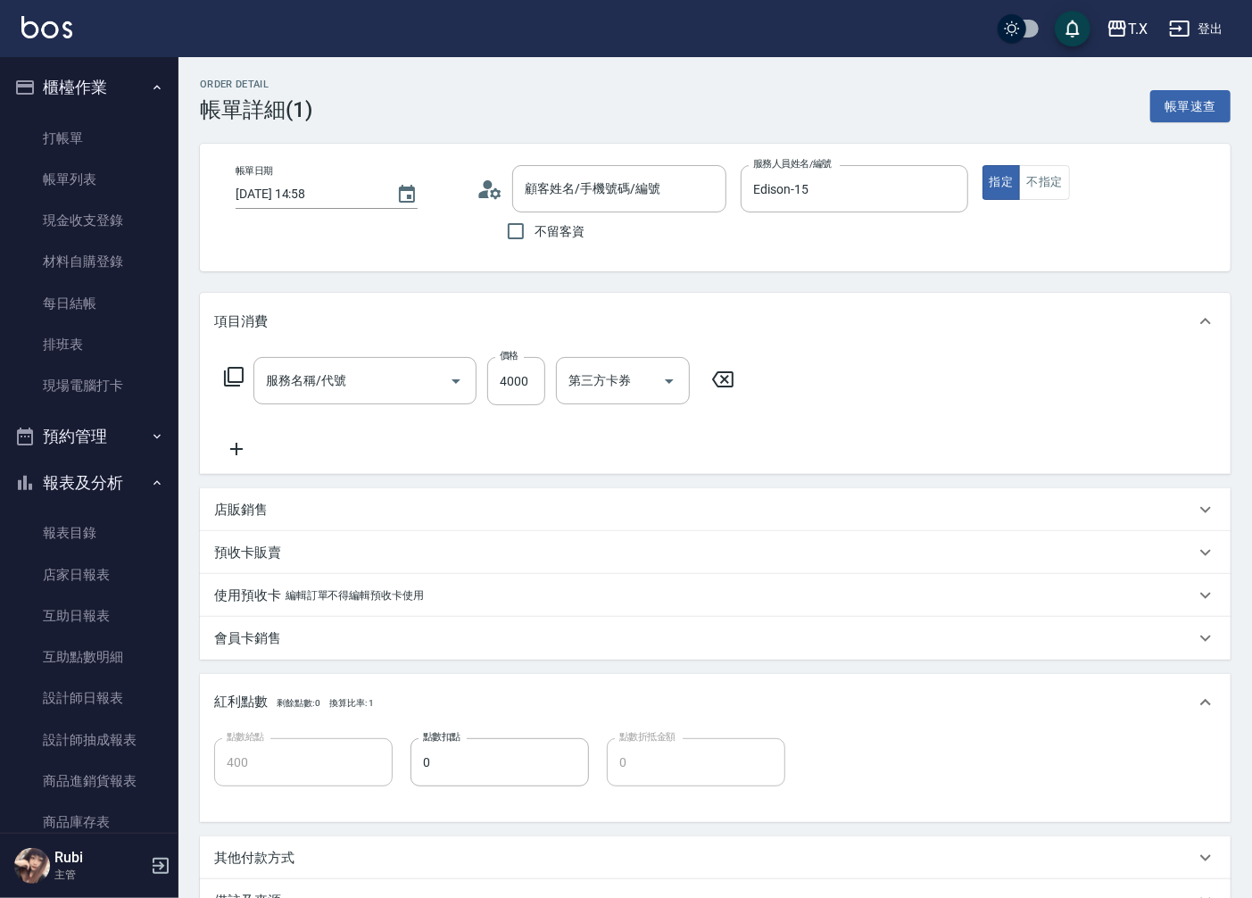
type input "新羽毛鉑金接髮調整(704)"
type input "沒客資/0900111444/000000000"
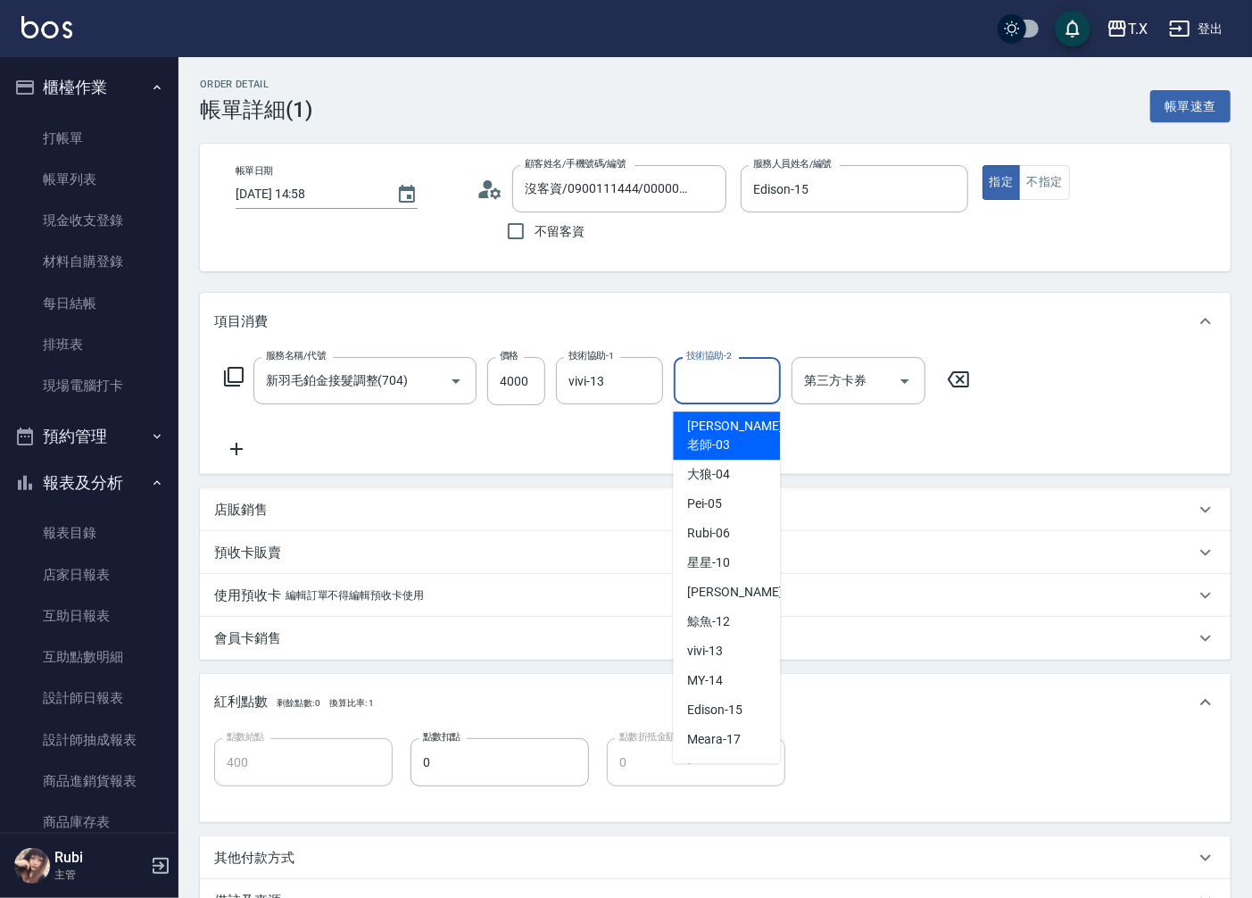
click at [732, 376] on input "技術協助-2" at bounding box center [727, 380] width 91 height 31
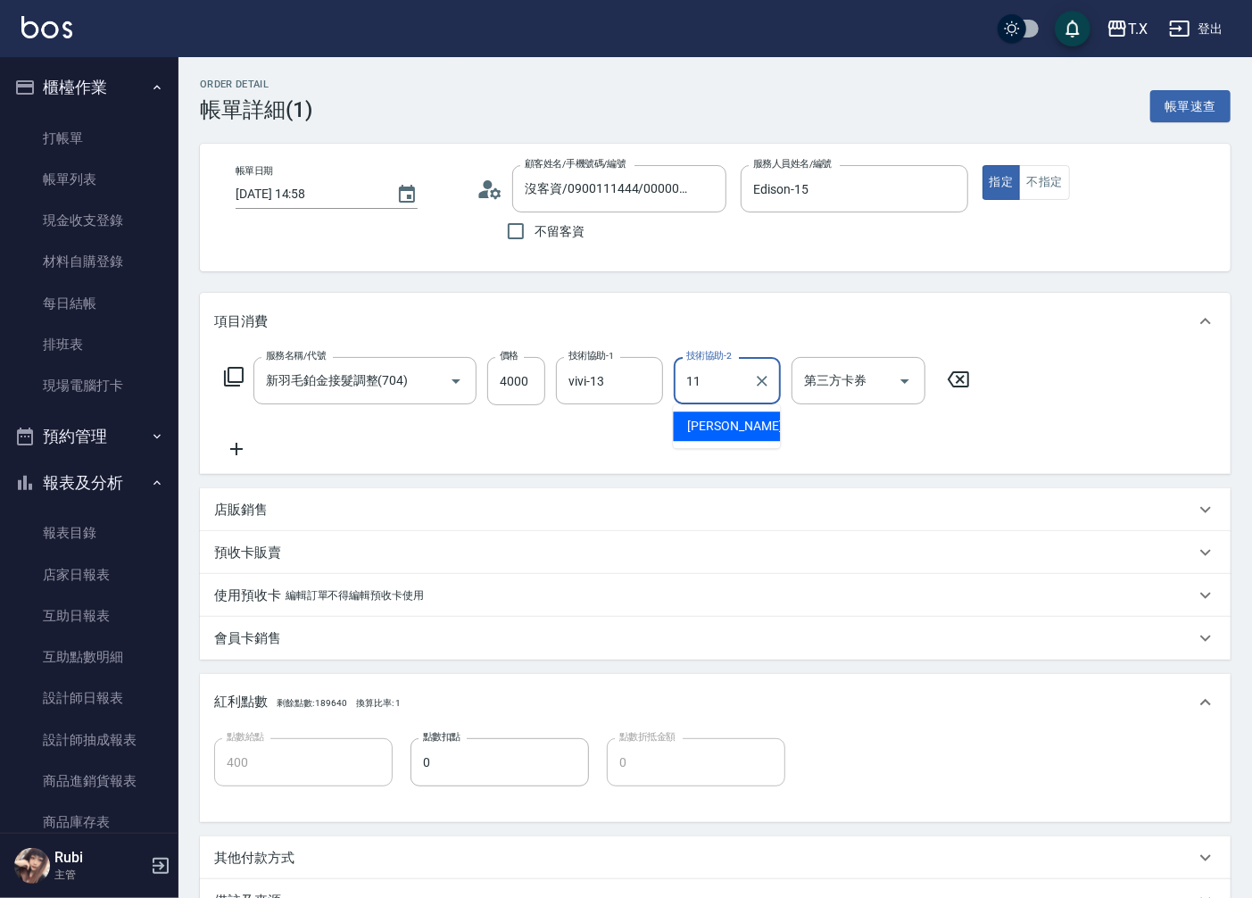
type input "[PERSON_NAME]-11"
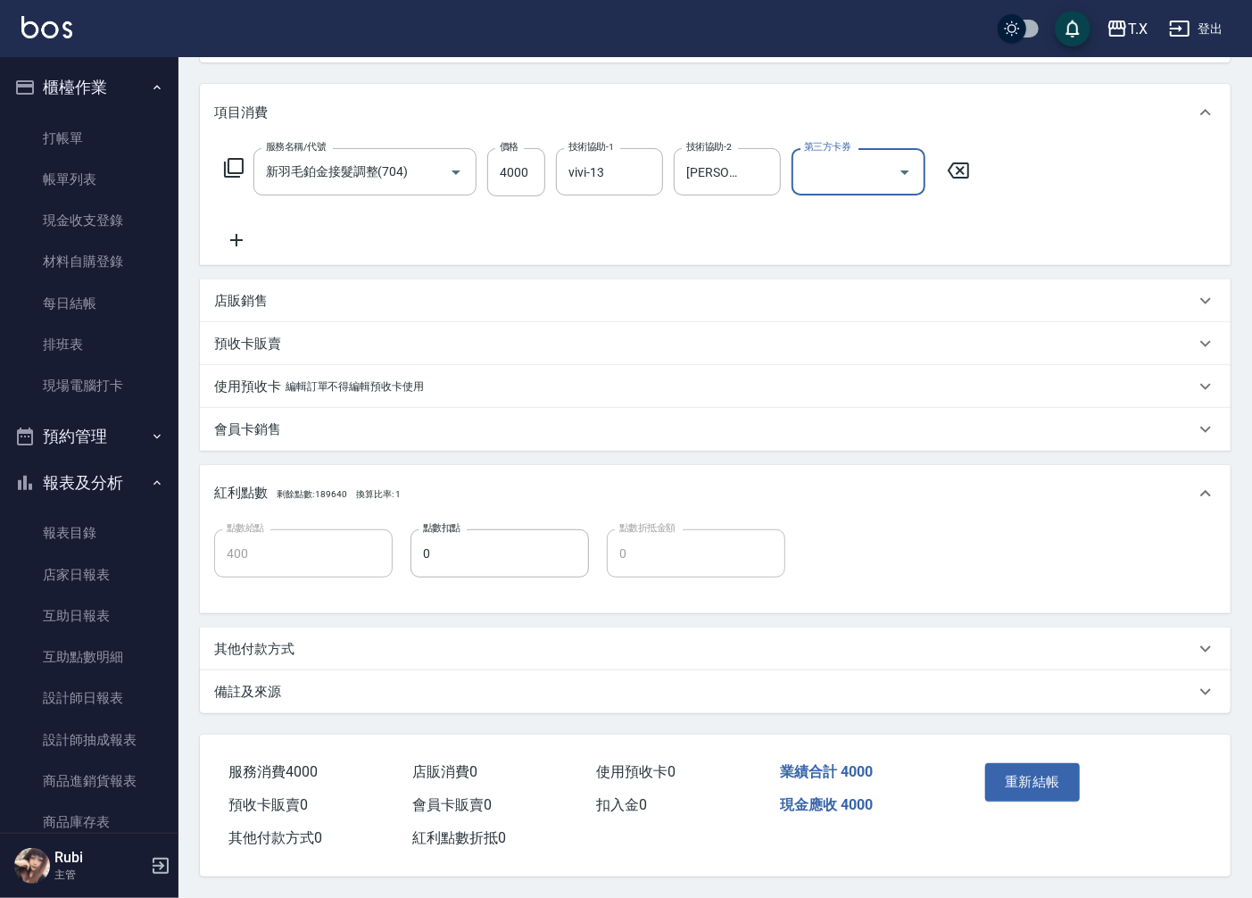
scroll to position [214, 0]
click at [1048, 780] on button "重新結帳" at bounding box center [1032, 781] width 95 height 37
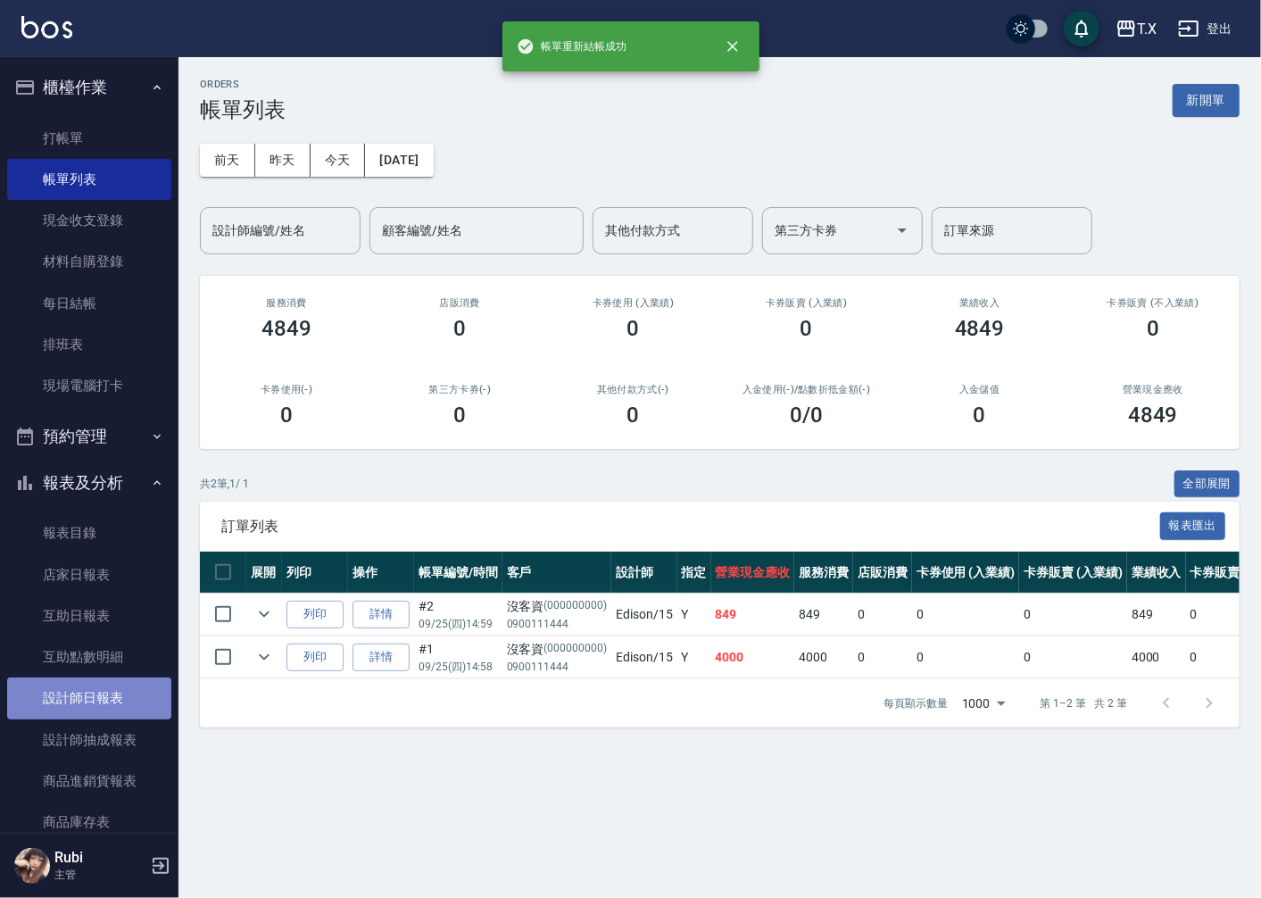
click at [137, 692] on link "設計師日報表" at bounding box center [89, 697] width 164 height 41
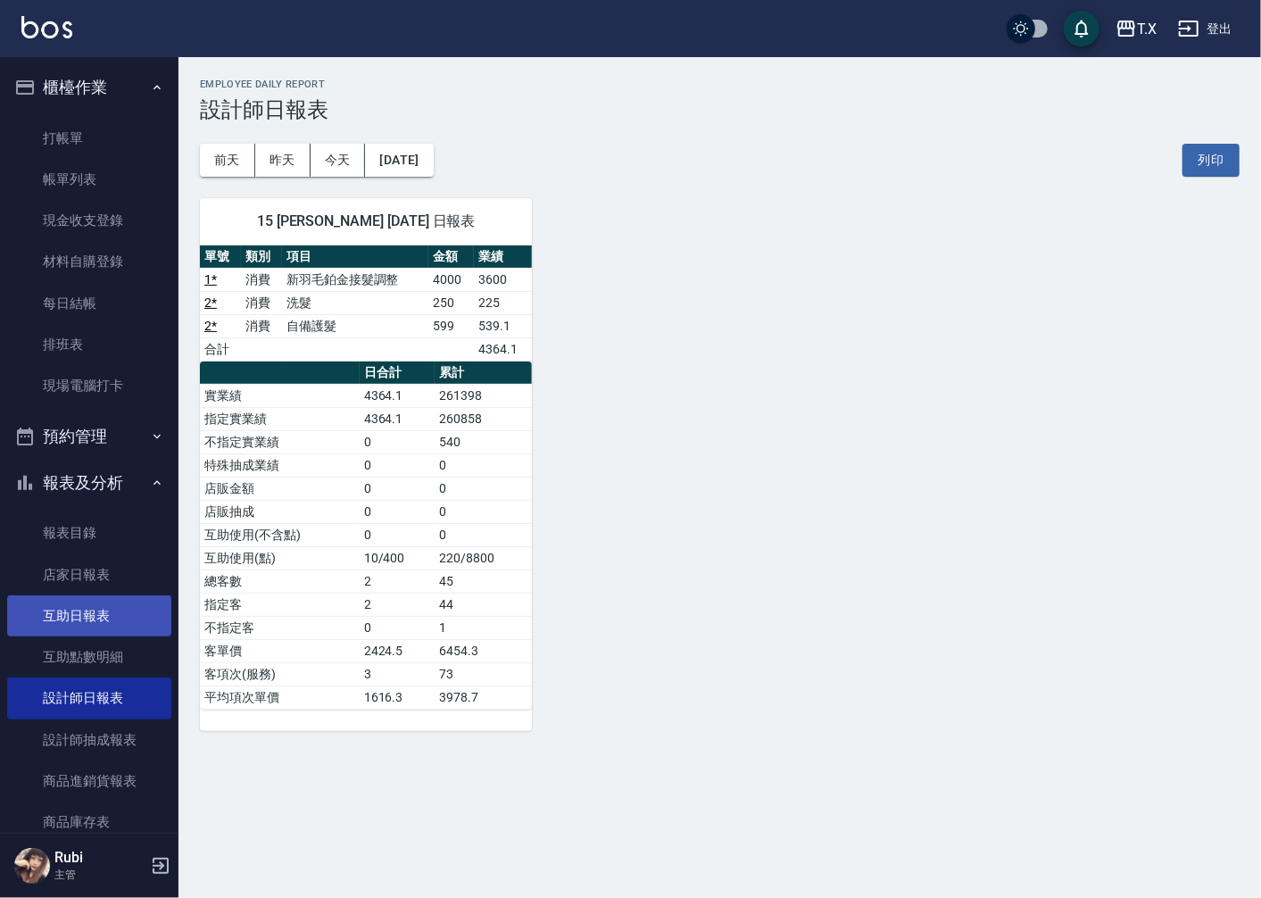
click at [103, 610] on link "互助日報表" at bounding box center [89, 615] width 164 height 41
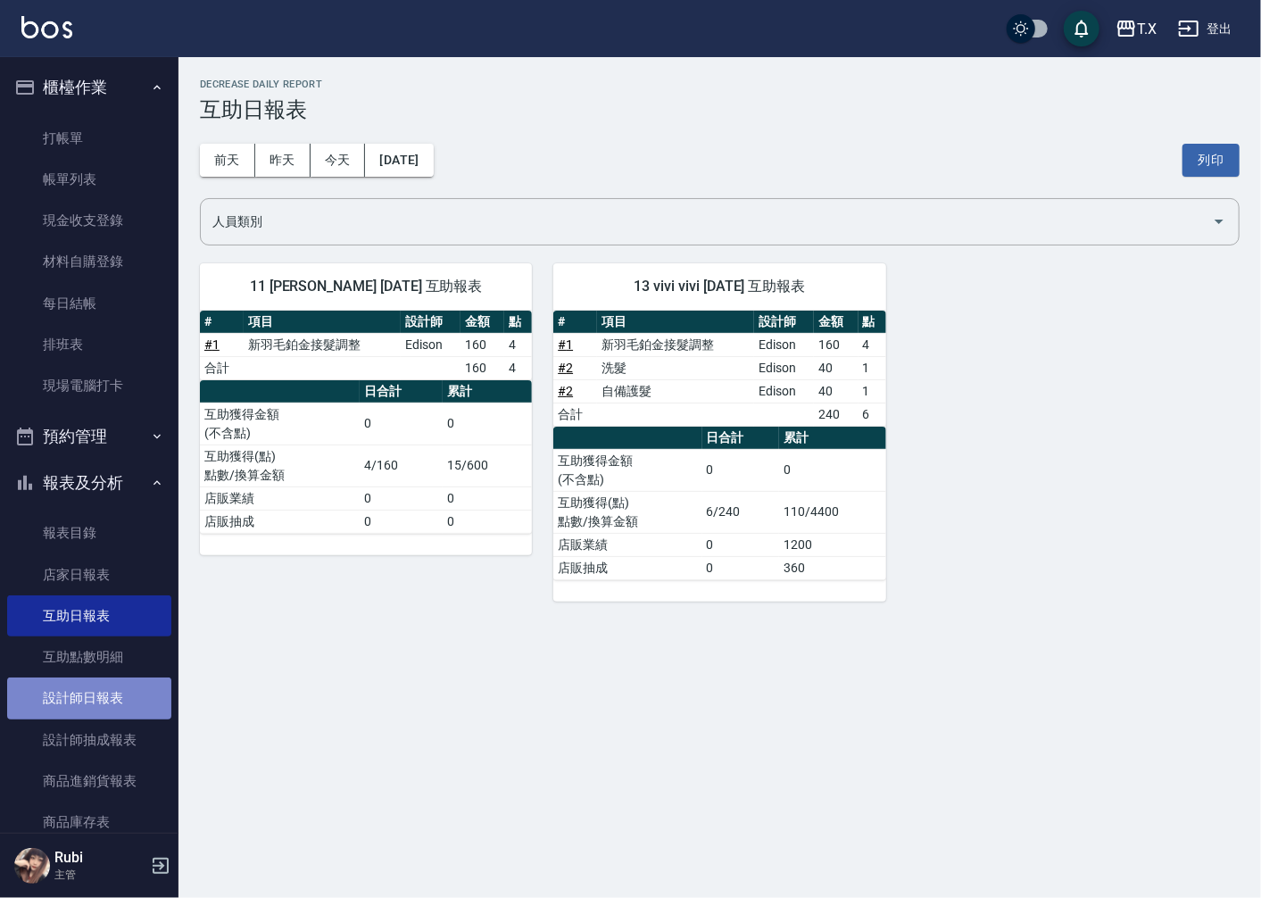
click at [98, 716] on link "設計師日報表" at bounding box center [89, 697] width 164 height 41
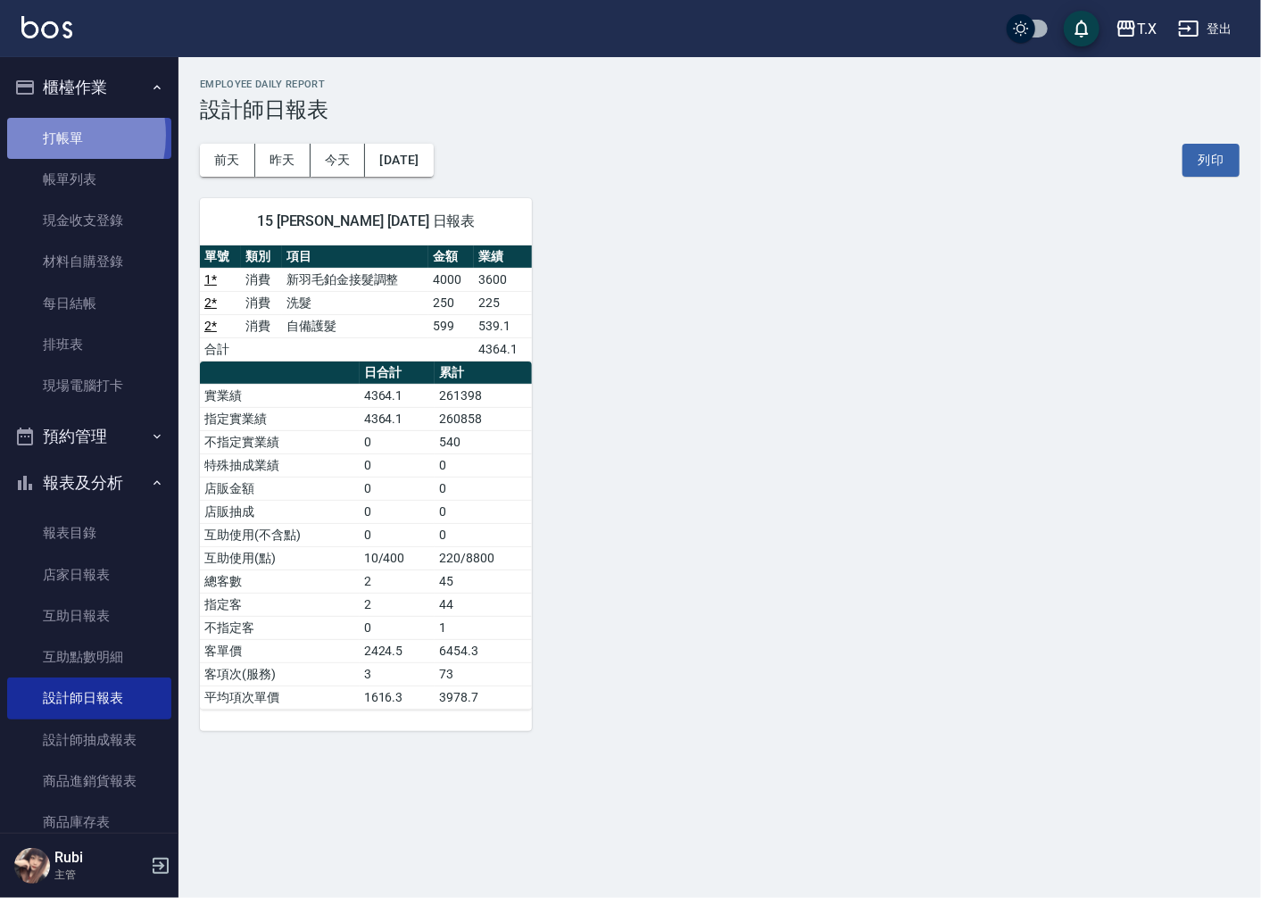
click at [46, 135] on link "打帳單" at bounding box center [89, 138] width 164 height 41
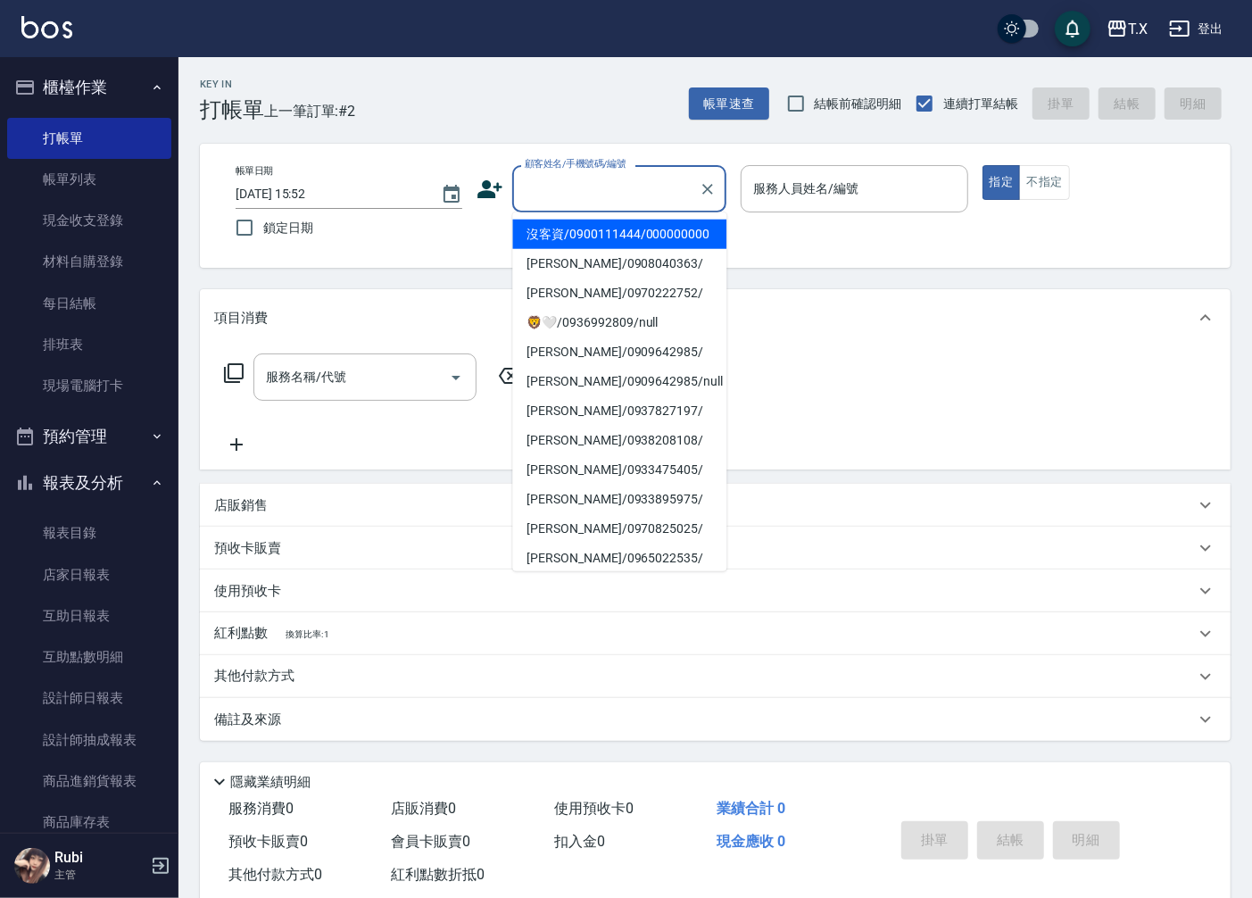
click at [554, 195] on input "顧客姓名/手機號碼/編號" at bounding box center [605, 188] width 171 height 31
click at [616, 245] on li "沒客資/0900111444/000000000" at bounding box center [619, 233] width 214 height 29
type input "沒客資/0900111444/000000000"
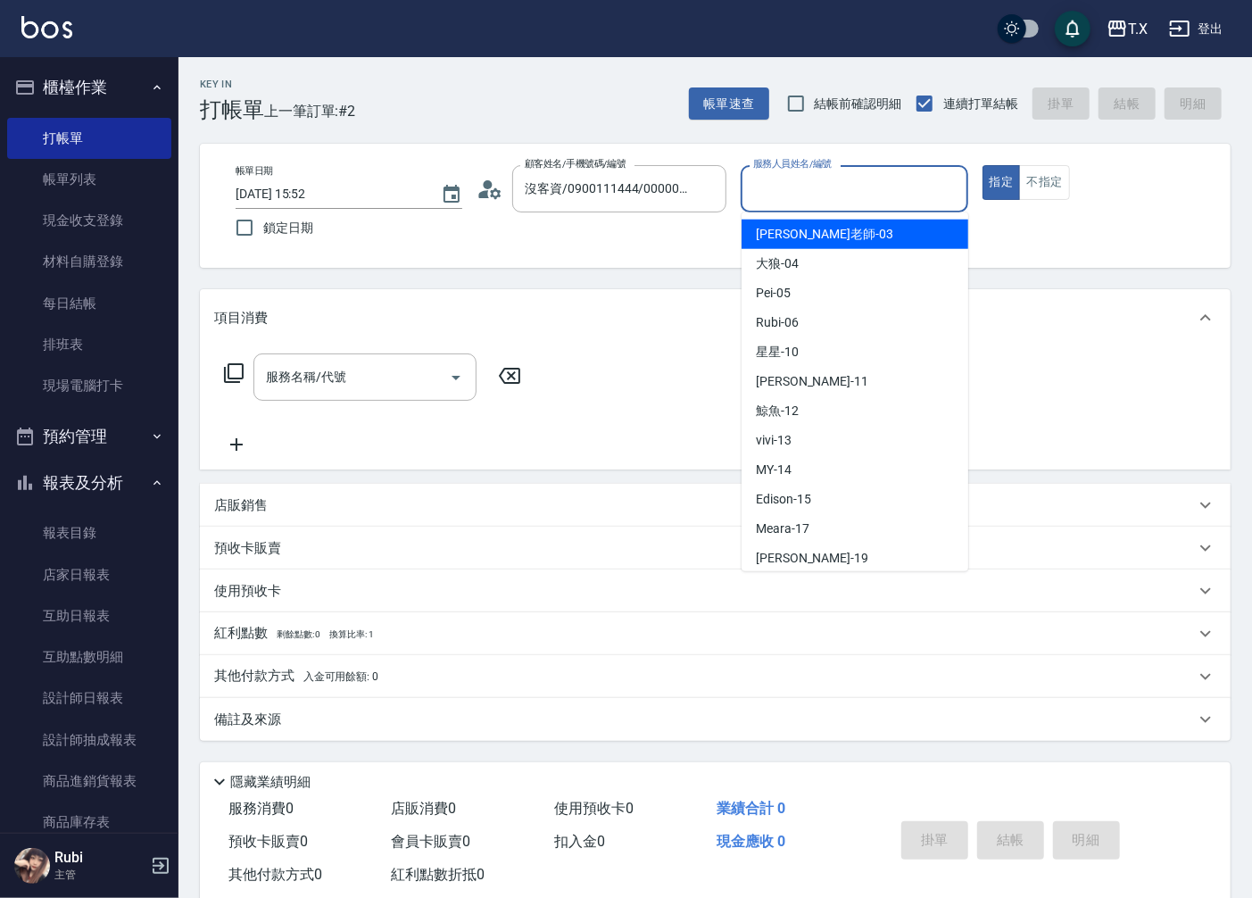
click at [776, 186] on input "服務人員姓名/編號" at bounding box center [854, 188] width 211 height 31
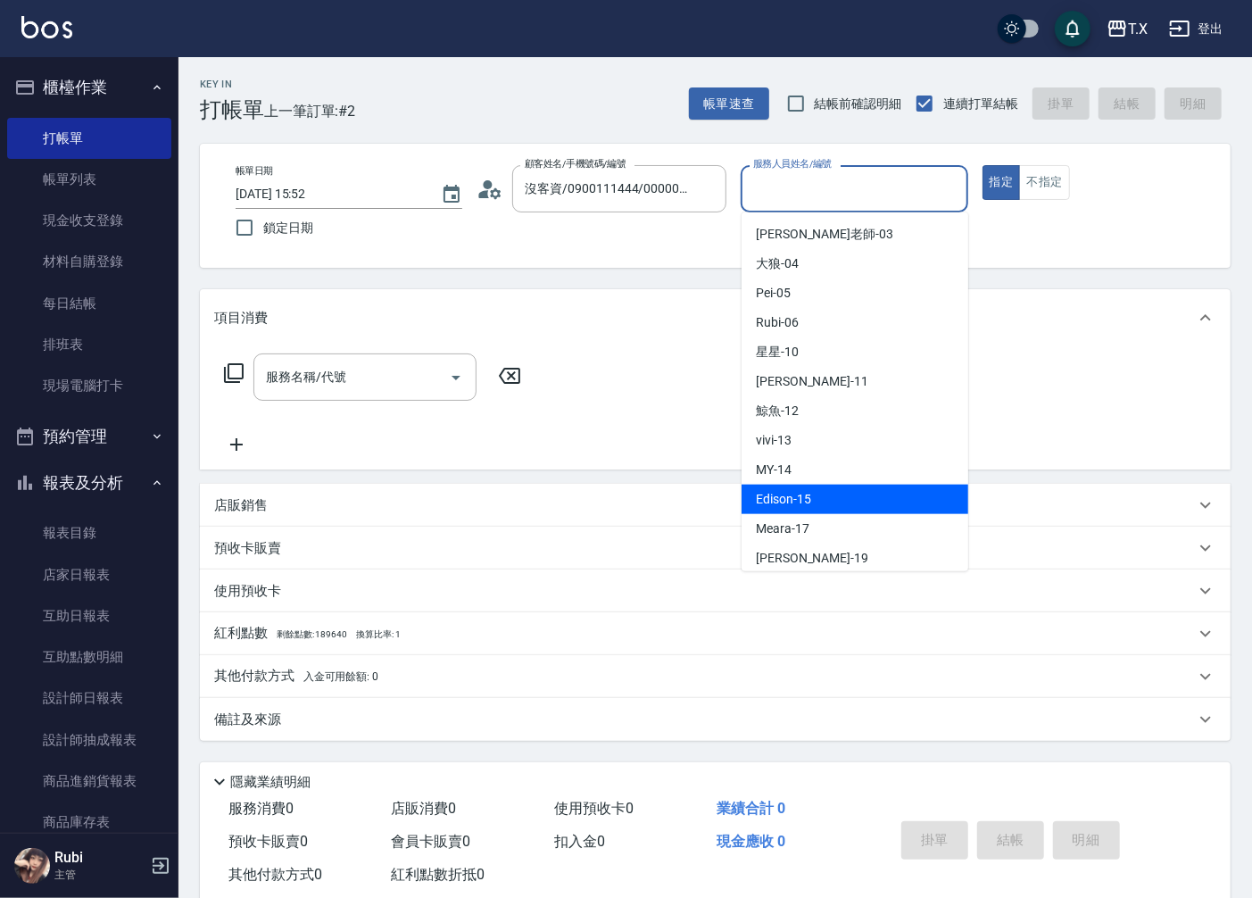
click at [766, 485] on div "Edison -15" at bounding box center [854, 498] width 227 height 29
type input "Edison-15"
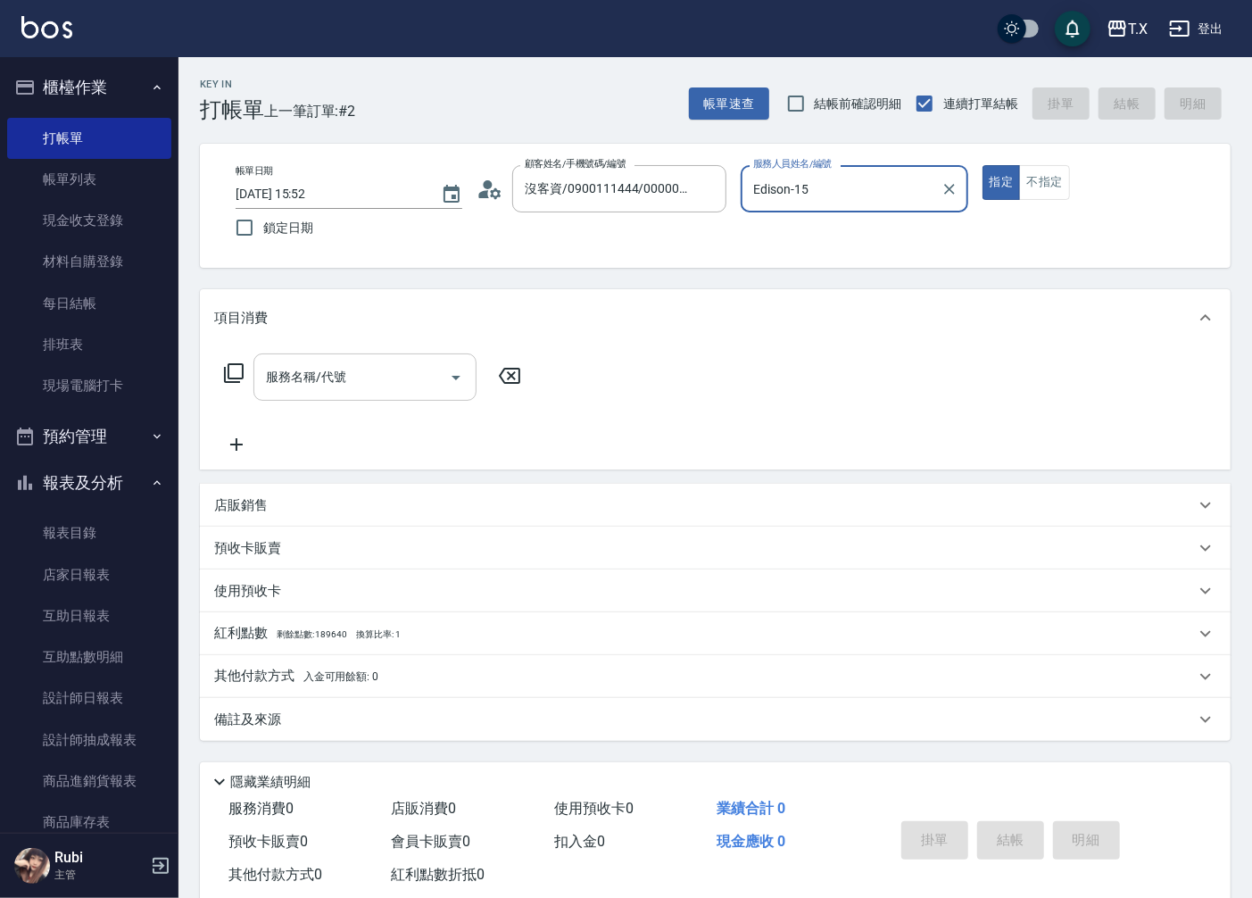
click at [350, 381] on input "服務名稱/代號" at bounding box center [351, 376] width 180 height 31
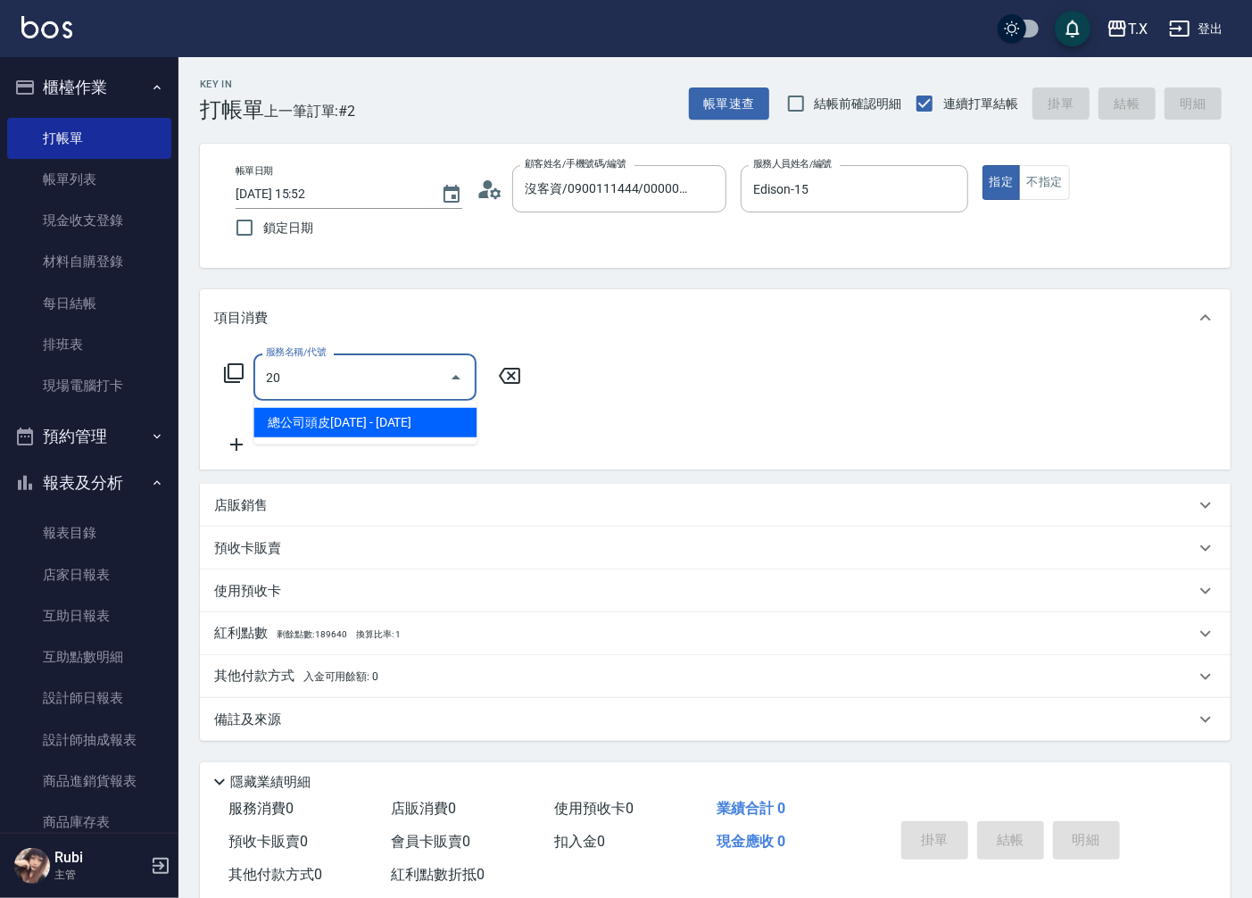
type input "201"
type input "20"
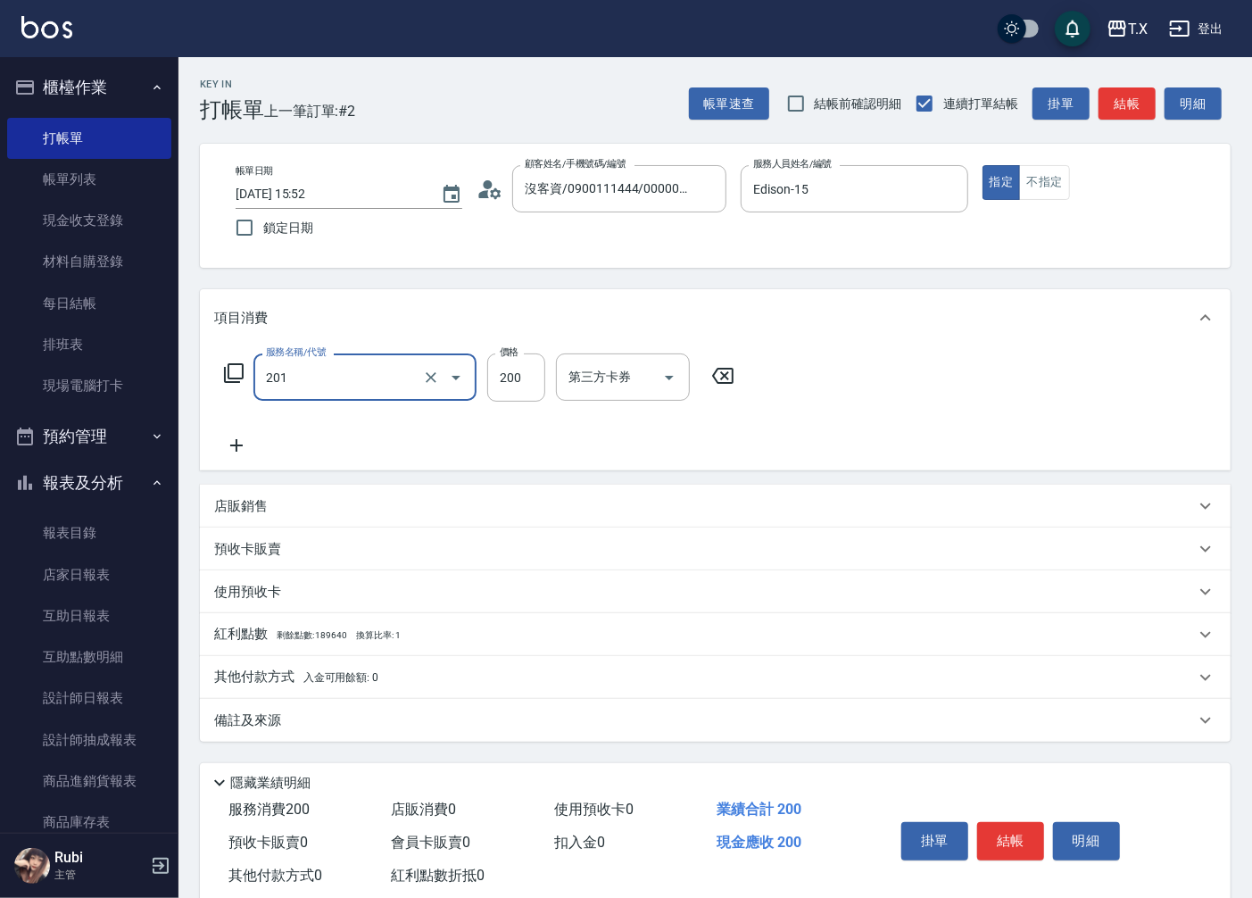
type input "洗髮(201)"
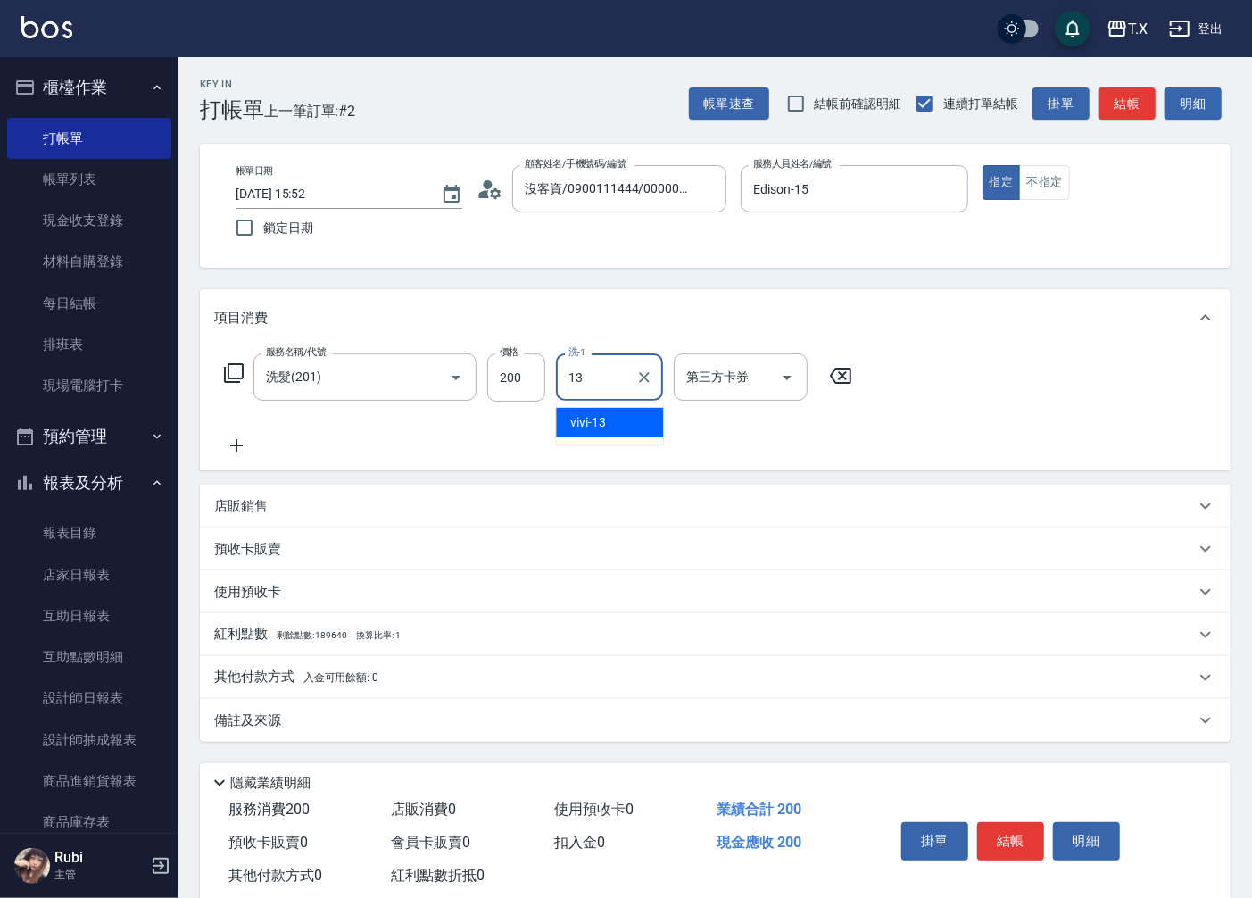
type input "vivi-13"
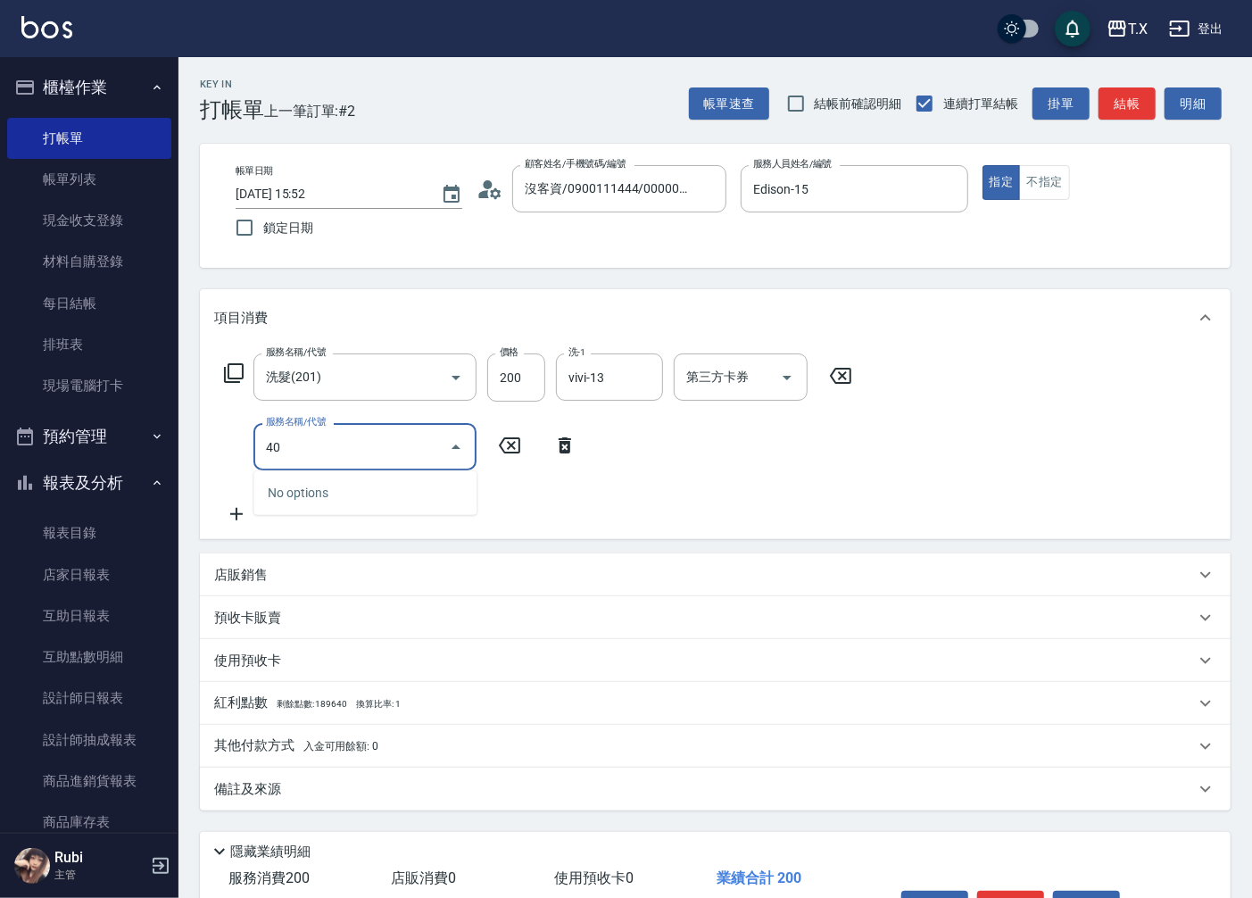
type input "401"
type input "40"
type input "剪髮(401)"
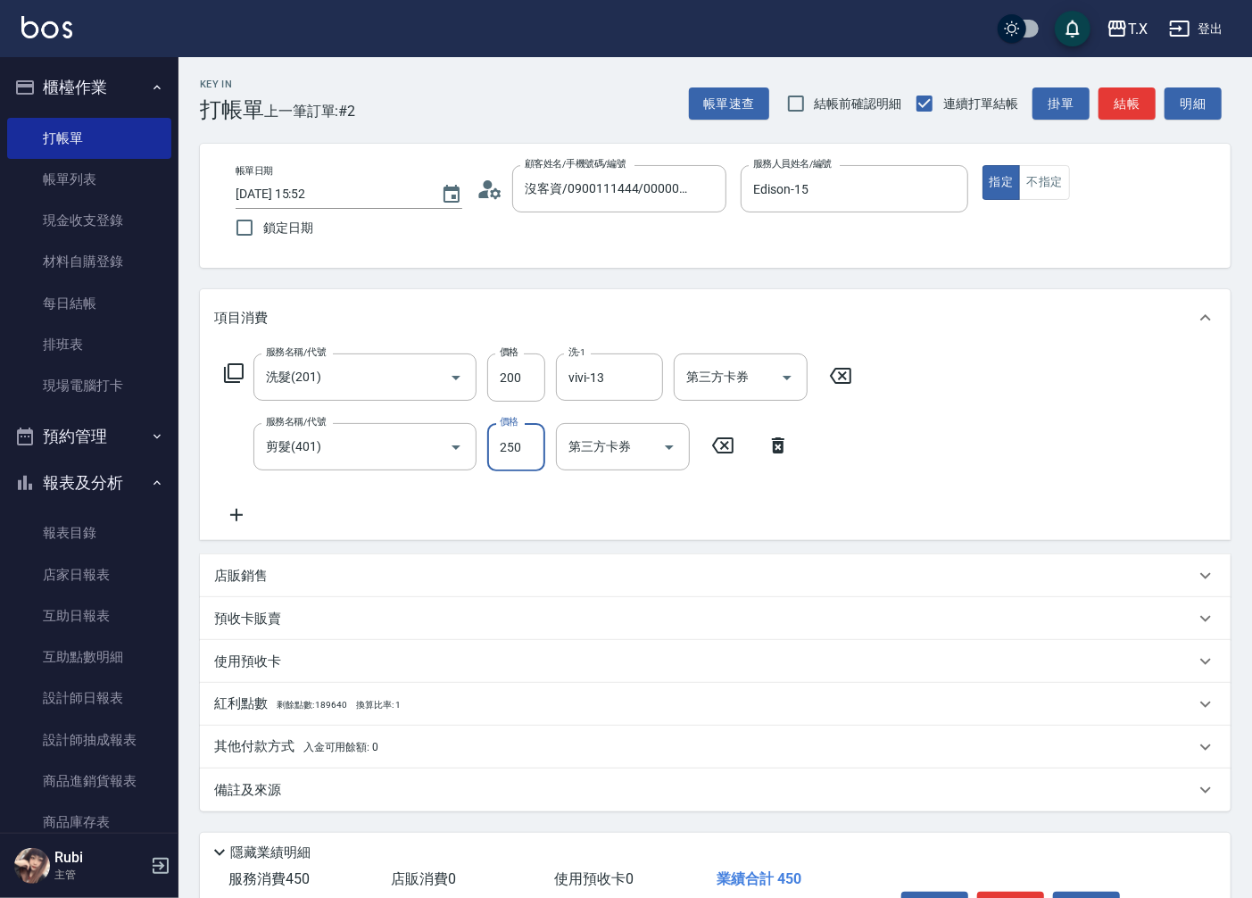
type input "3"
type input "20"
type input "30"
type input "50"
type input "300"
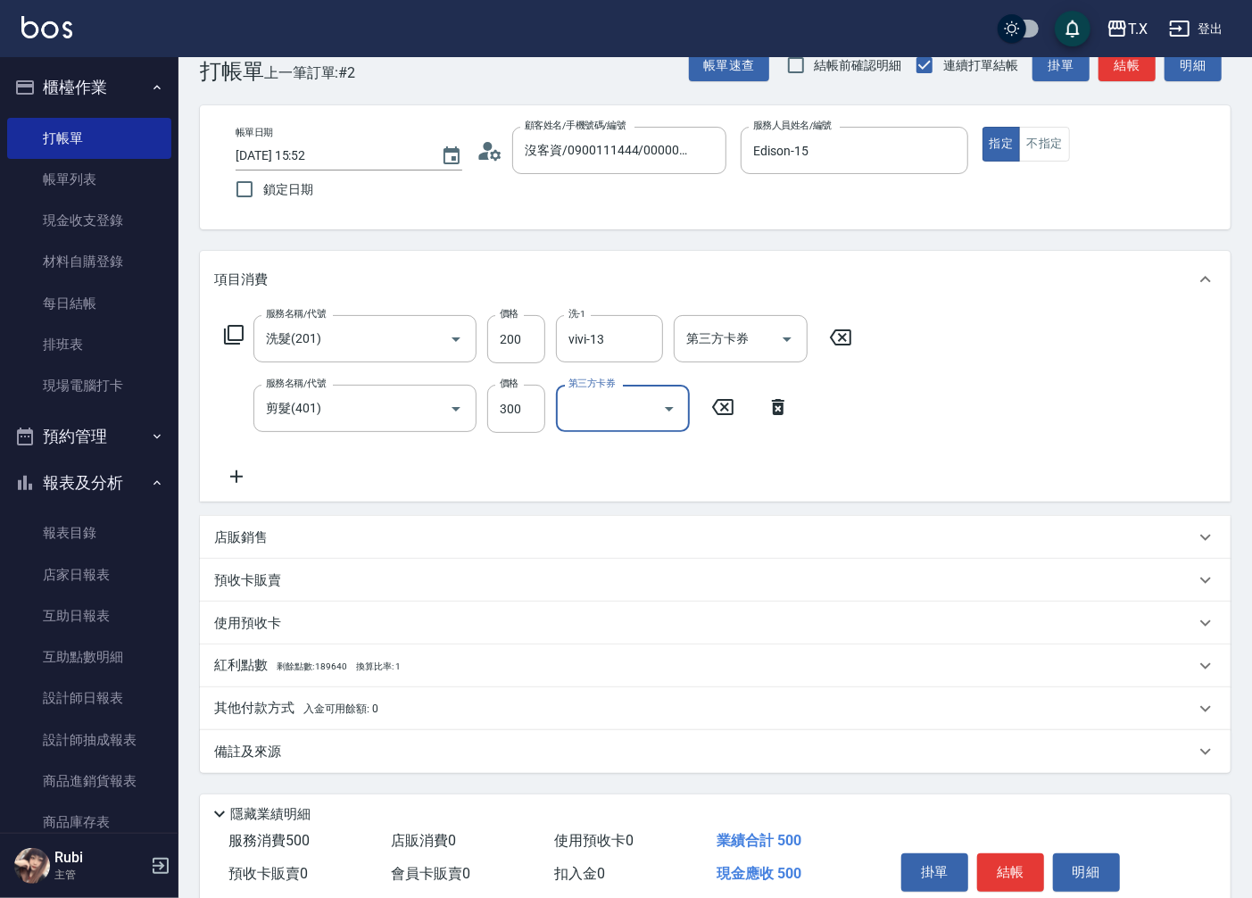
scroll to position [99, 0]
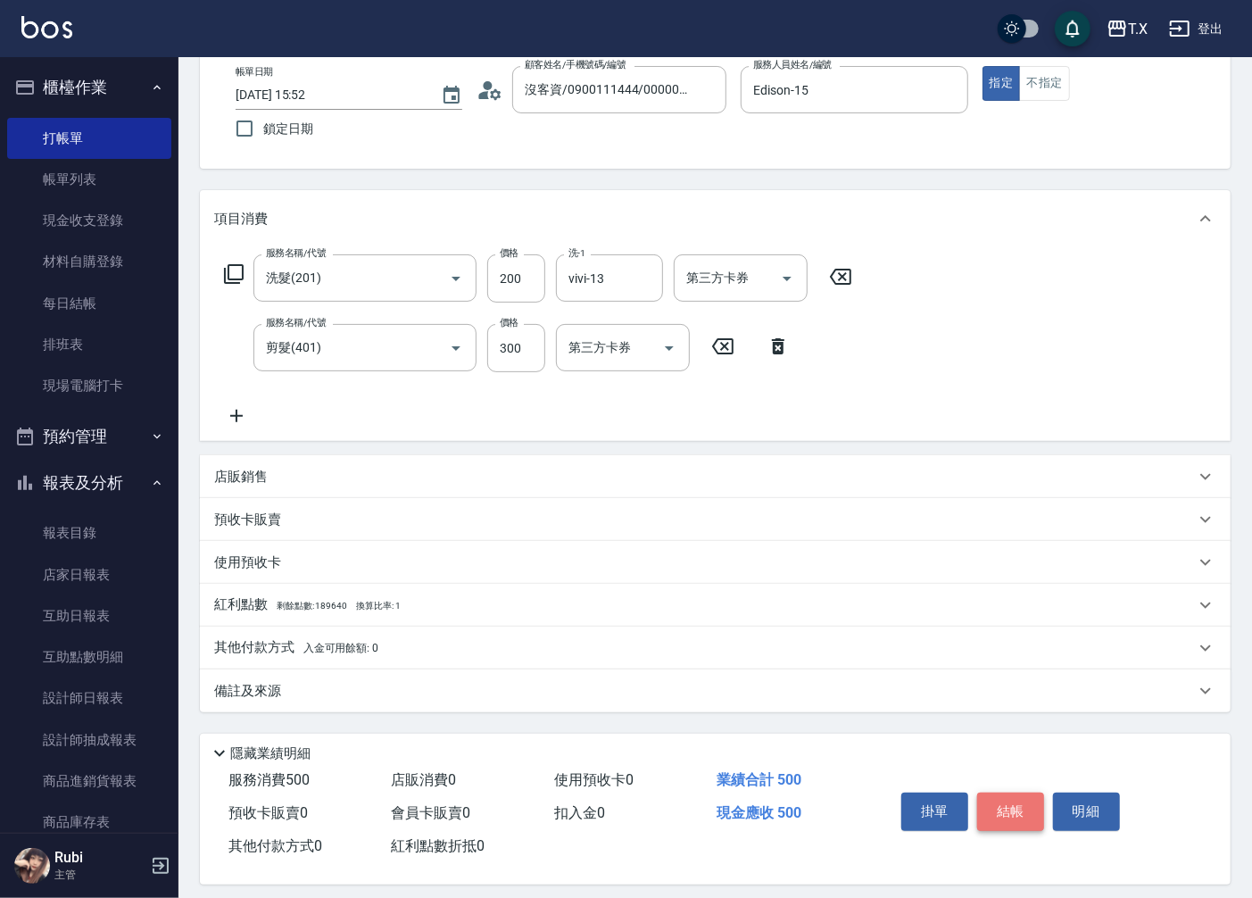
click at [1001, 816] on button "結帳" at bounding box center [1010, 810] width 67 height 37
type input "0"
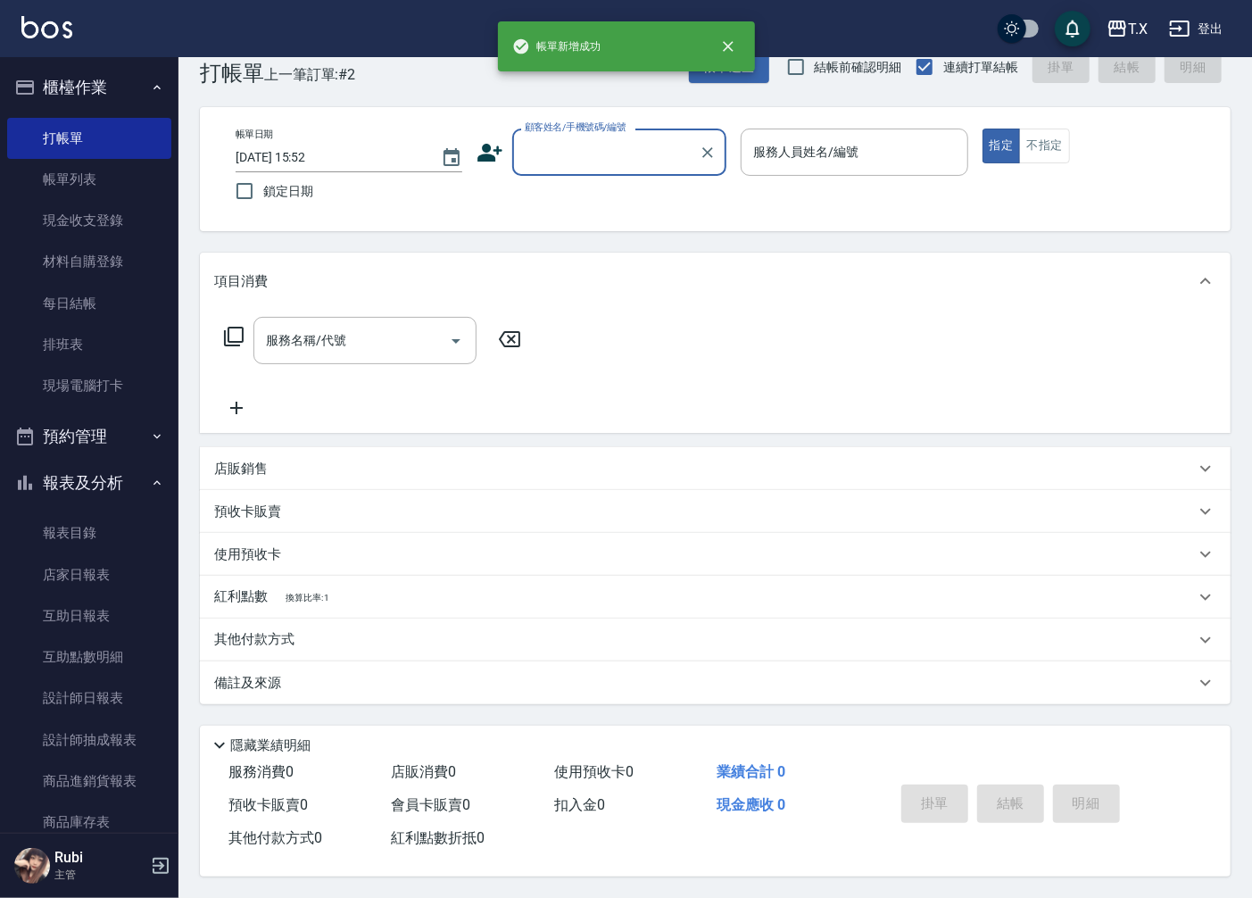
scroll to position [0, 0]
